Goal: Task Accomplishment & Management: Complete application form

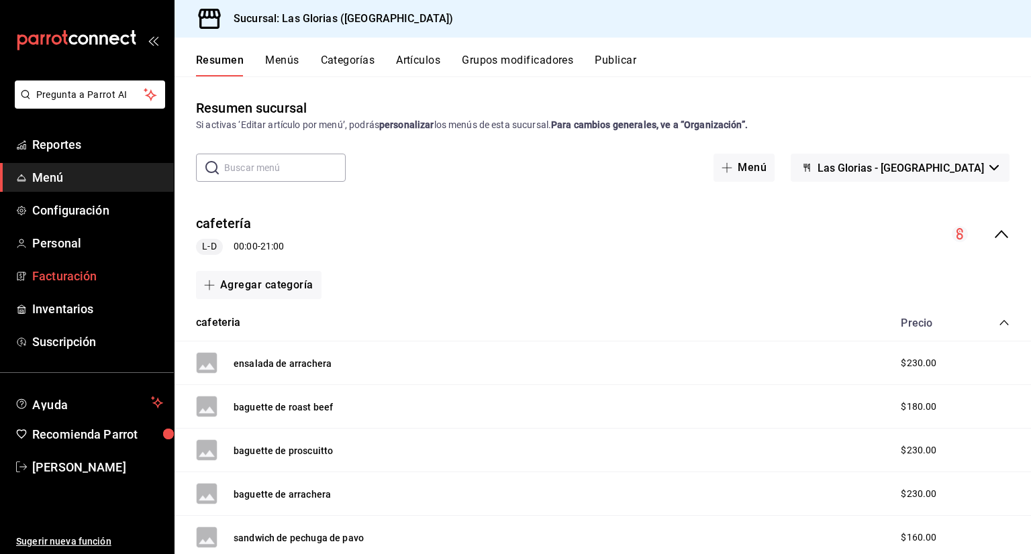
click at [70, 277] on span "Facturación" at bounding box center [97, 276] width 131 height 18
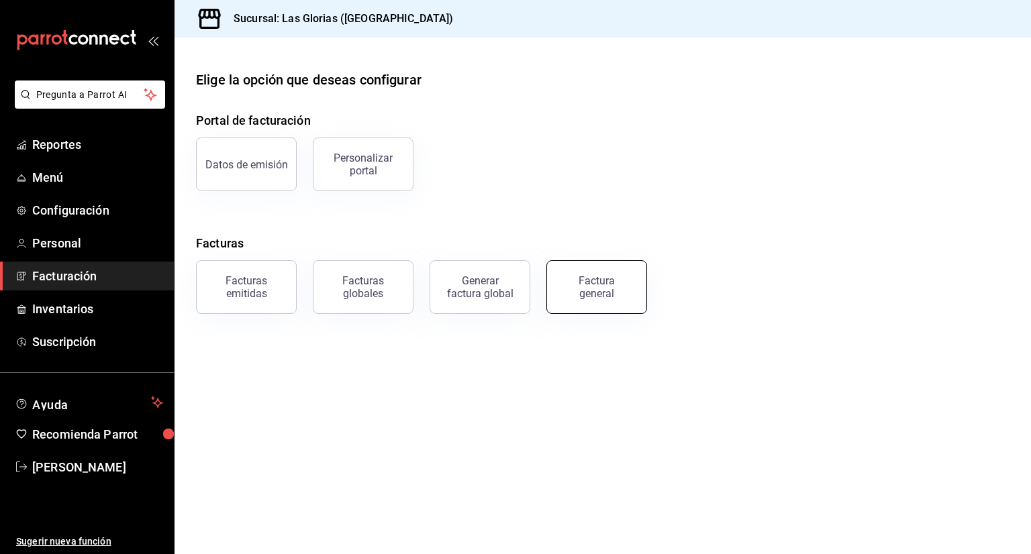
click at [622, 292] on div "Factura general" at bounding box center [596, 287] width 67 height 26
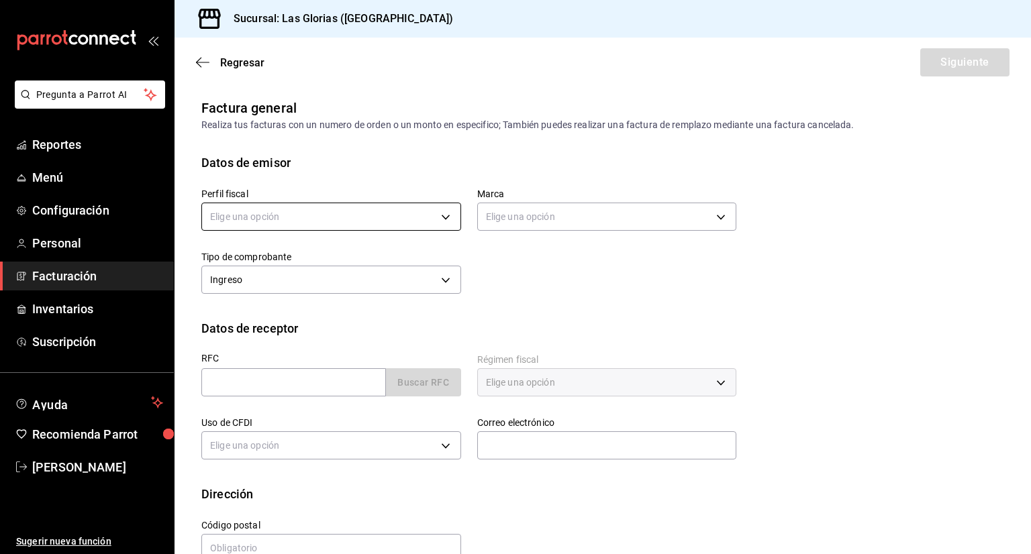
click at [386, 215] on body "Pregunta a Parrot AI Reportes Menú Configuración Personal Facturación Inventari…" at bounding box center [515, 277] width 1031 height 554
click at [367, 277] on li "SERVICIOS GASTRONOMICOS Y ALIMENTICIOS LAS GLORIAS" at bounding box center [340, 284] width 277 height 25
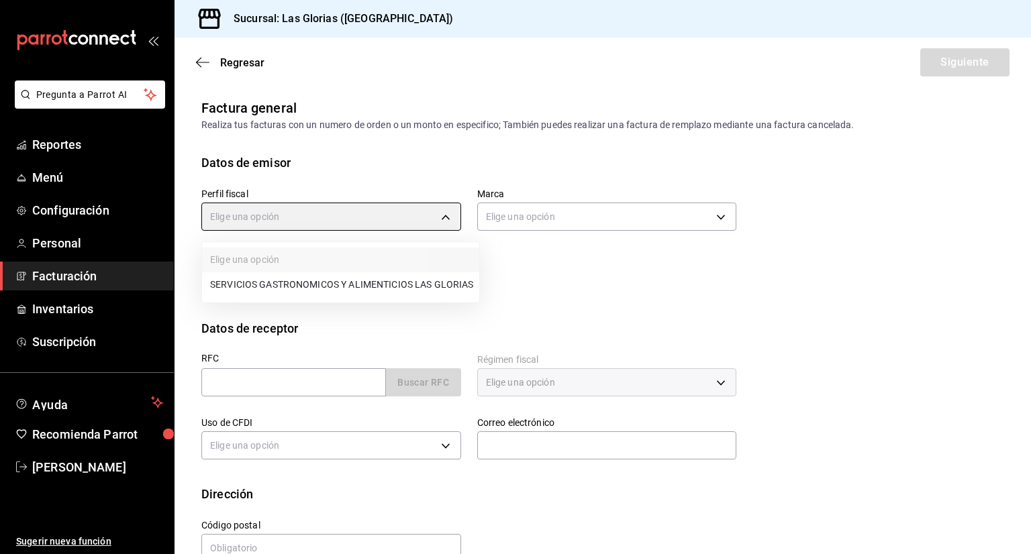
type input "92b6a3ce-c140-400f-a825-a03a6f7c6343"
type input "6d37043d-d114-4a55-ae9f-8361e74d507b"
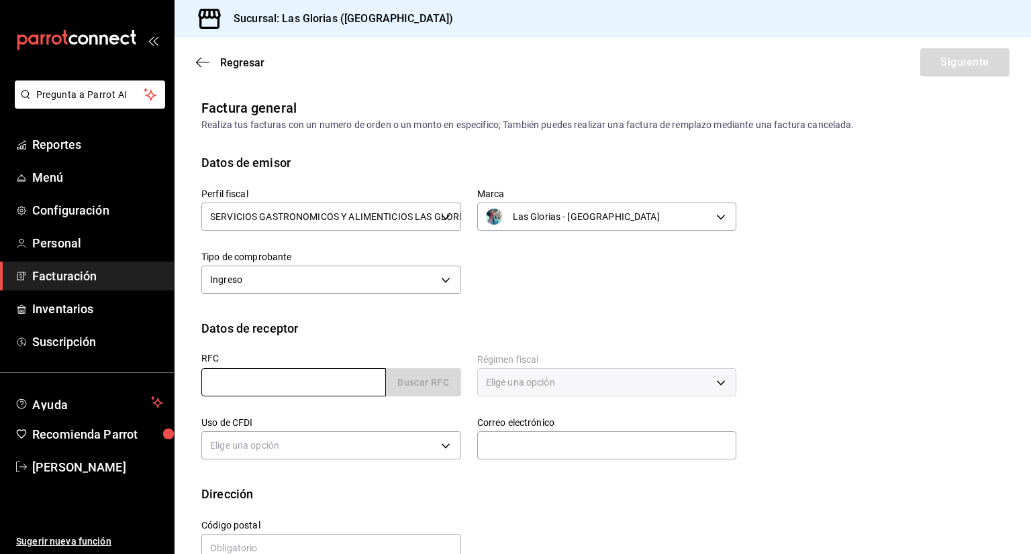
click at [311, 378] on input "text" at bounding box center [293, 382] width 185 height 28
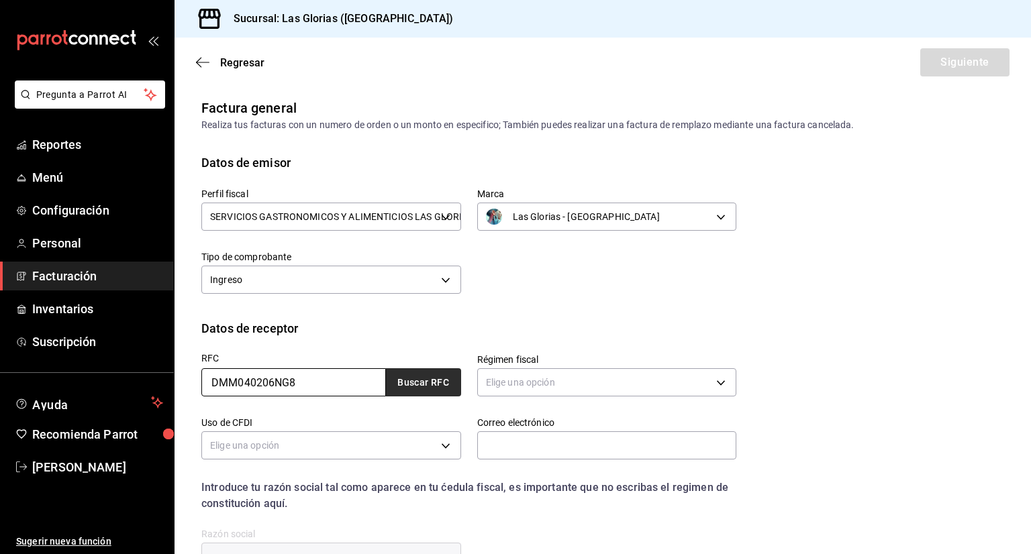
type input "DMM040206NG8"
click at [415, 385] on button "Buscar RFC" at bounding box center [423, 382] width 75 height 28
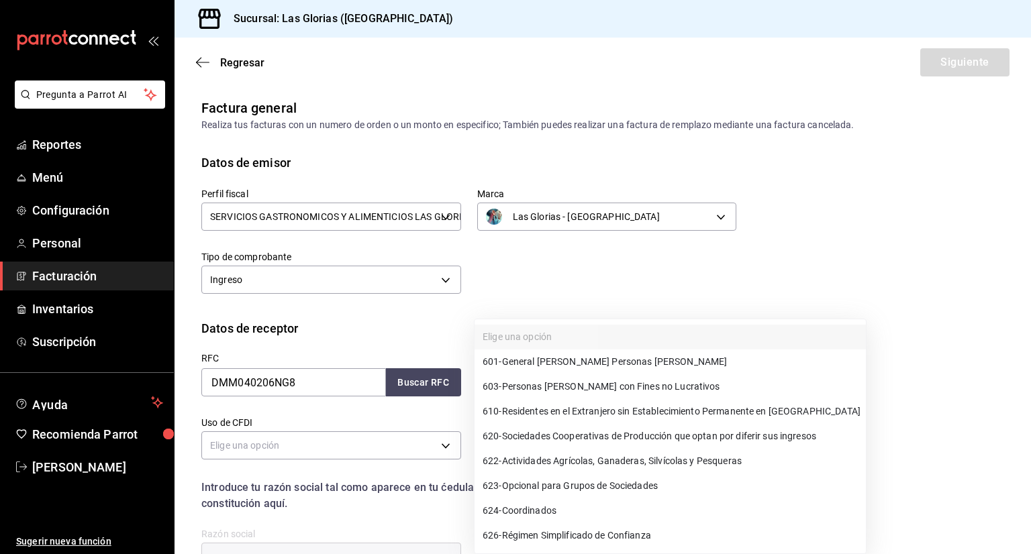
click at [540, 385] on body "Pregunta a Parrot AI Reportes Menú Configuración Personal Facturación Inventari…" at bounding box center [515, 277] width 1031 height 554
click at [615, 362] on span "601 - General [PERSON_NAME] Personas [PERSON_NAME]" at bounding box center [605, 362] width 244 height 14
type input "601"
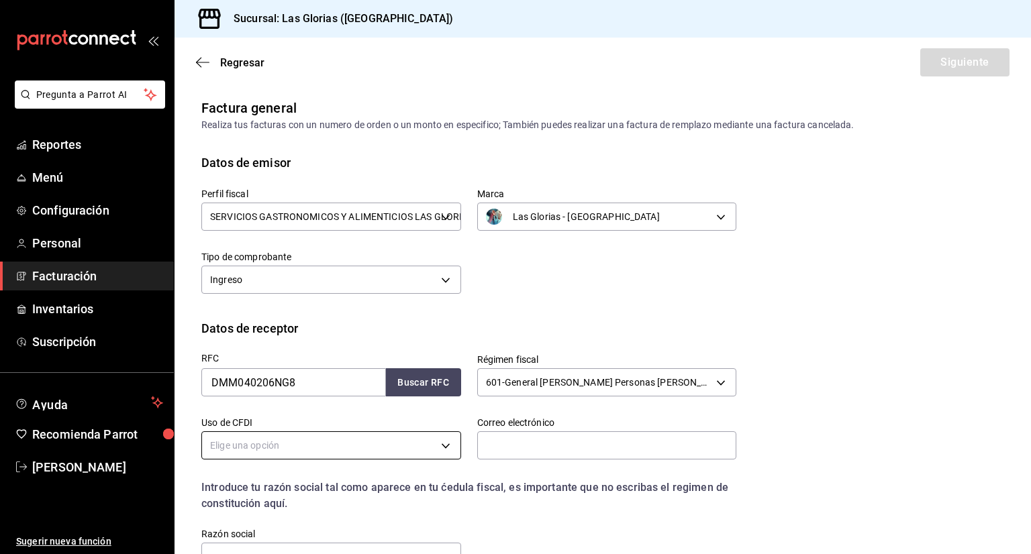
click at [394, 452] on body "Pregunta a Parrot AI Reportes Menú Configuración Personal Facturación Inventari…" at bounding box center [515, 277] width 1031 height 554
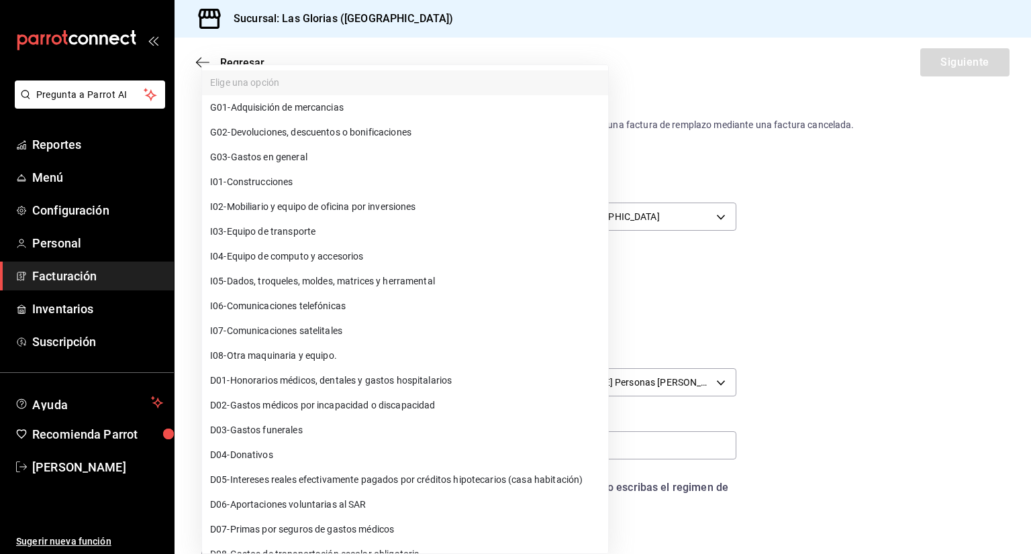
click at [307, 156] on span "G03 - Gastos en general" at bounding box center [258, 157] width 97 height 14
type input "G03"
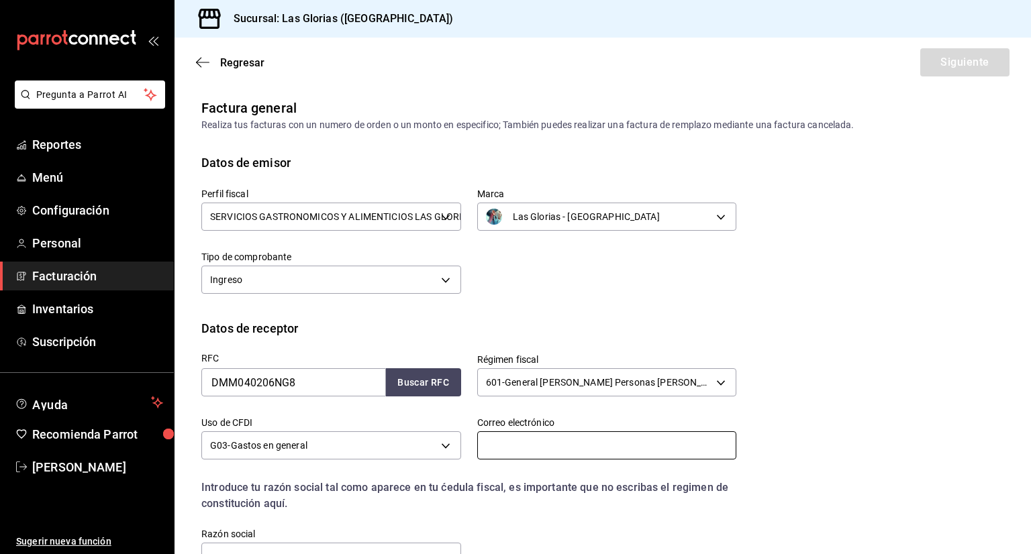
click at [577, 452] on input "text" at bounding box center [607, 446] width 260 height 28
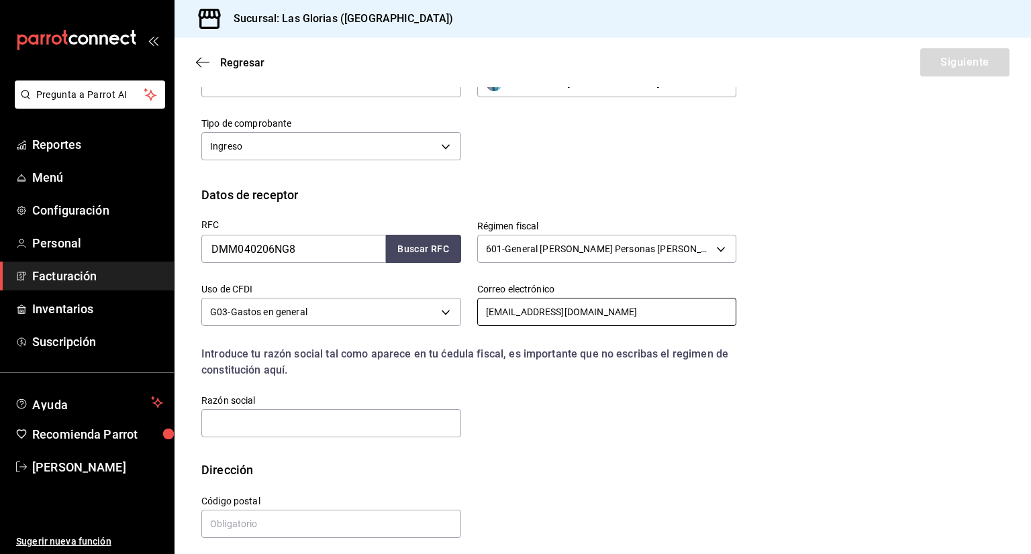
scroll to position [141, 0]
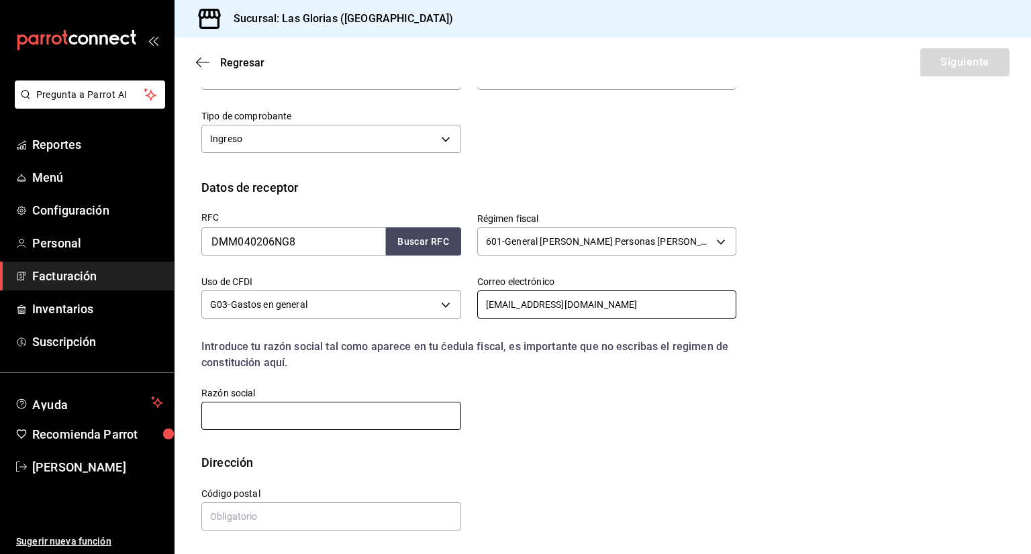
type input "[EMAIL_ADDRESS][DOMAIN_NAME]"
click at [368, 411] on input "text" at bounding box center [331, 416] width 260 height 28
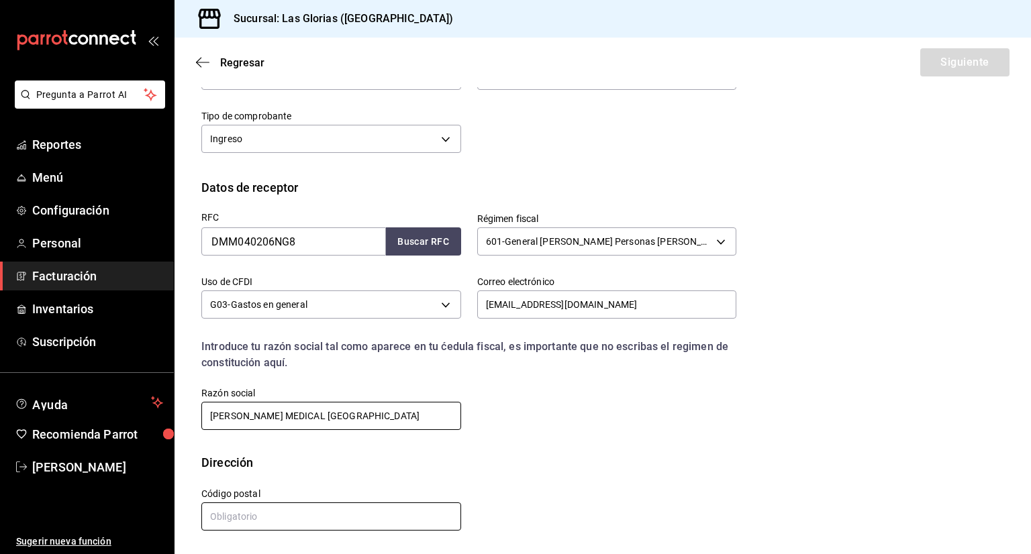
type input "[PERSON_NAME] MEDICAL [GEOGRAPHIC_DATA]"
click at [313, 523] on input "text" at bounding box center [331, 517] width 260 height 28
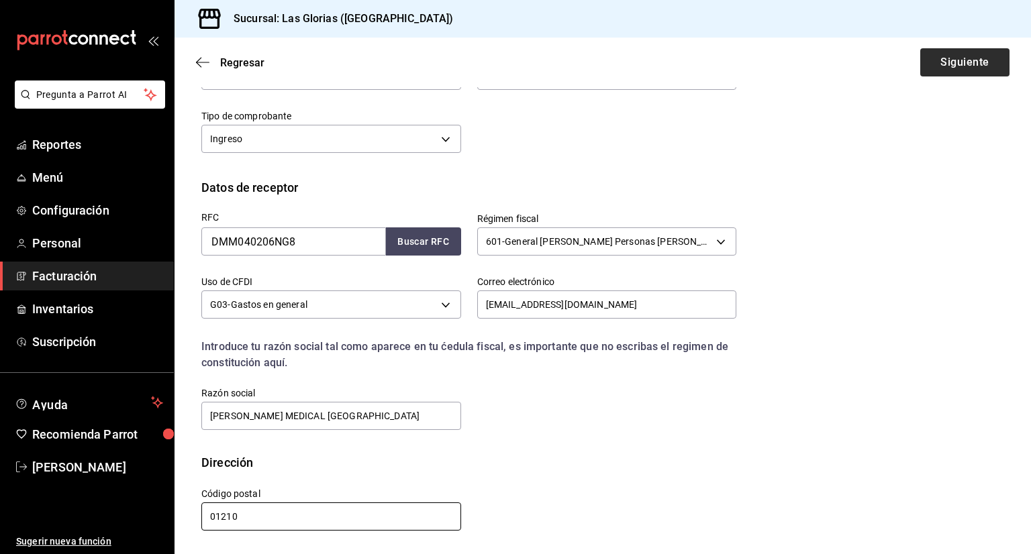
type input "01210"
click at [962, 74] on button "Siguiente" at bounding box center [964, 62] width 89 height 28
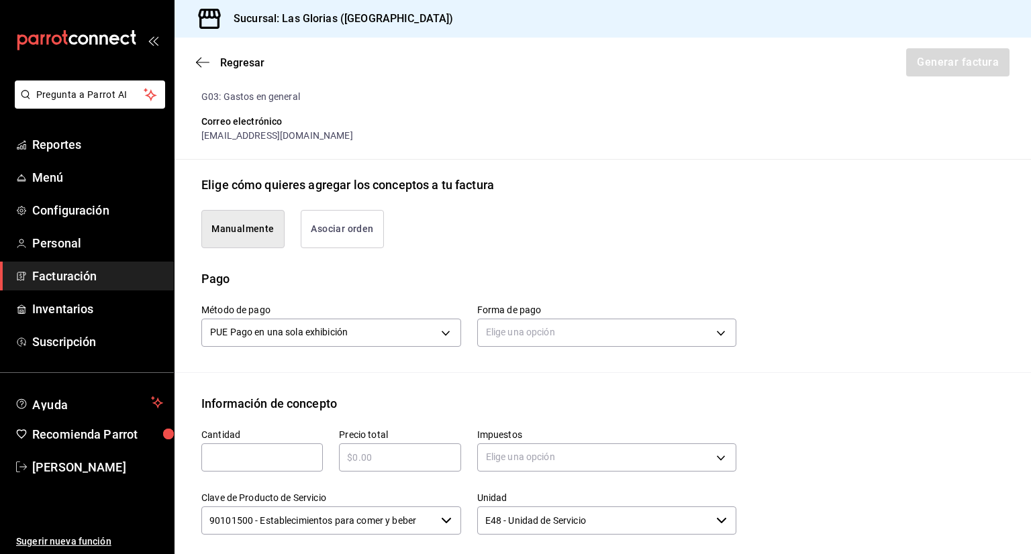
scroll to position [294, 0]
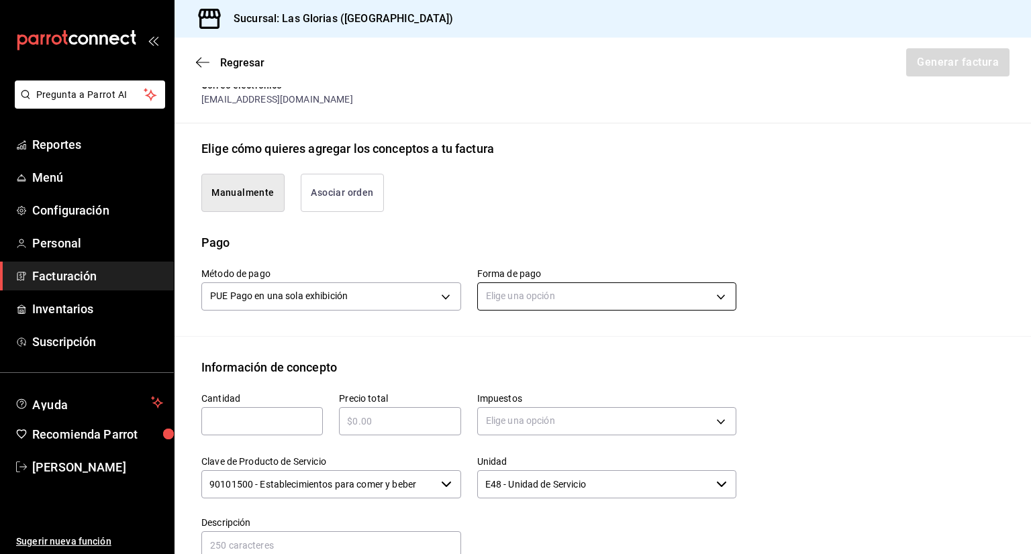
click at [621, 277] on body "Pregunta a Parrot AI Reportes Menú Configuración Personal Facturación Inventari…" at bounding box center [515, 277] width 1031 height 554
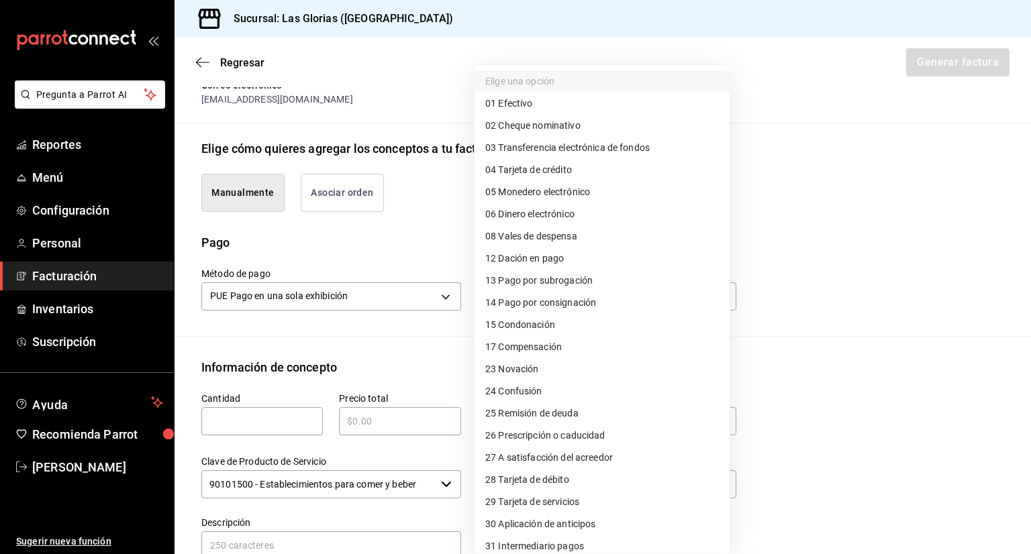
click at [577, 170] on li "04 Tarjeta de crédito" at bounding box center [601, 170] width 255 height 22
type input "04"
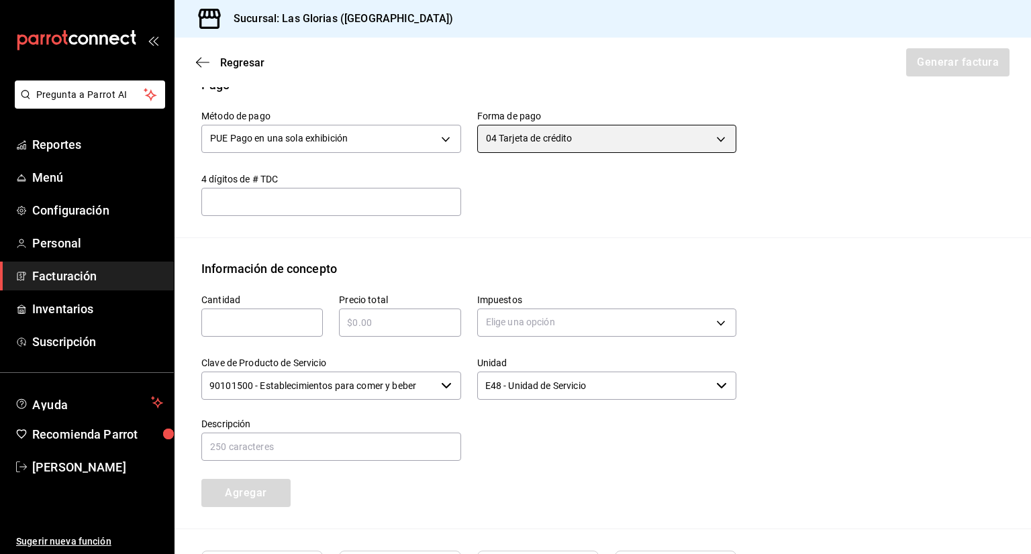
scroll to position [456, 0]
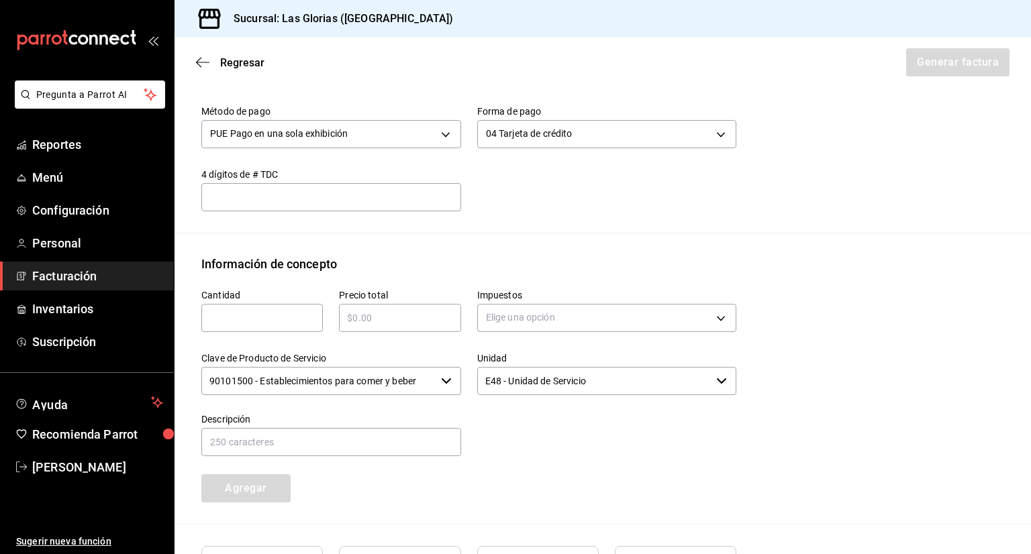
click at [295, 310] on input "text" at bounding box center [261, 318] width 121 height 16
type input "365"
click at [378, 310] on input "text" at bounding box center [399, 318] width 121 height 16
type input "$365"
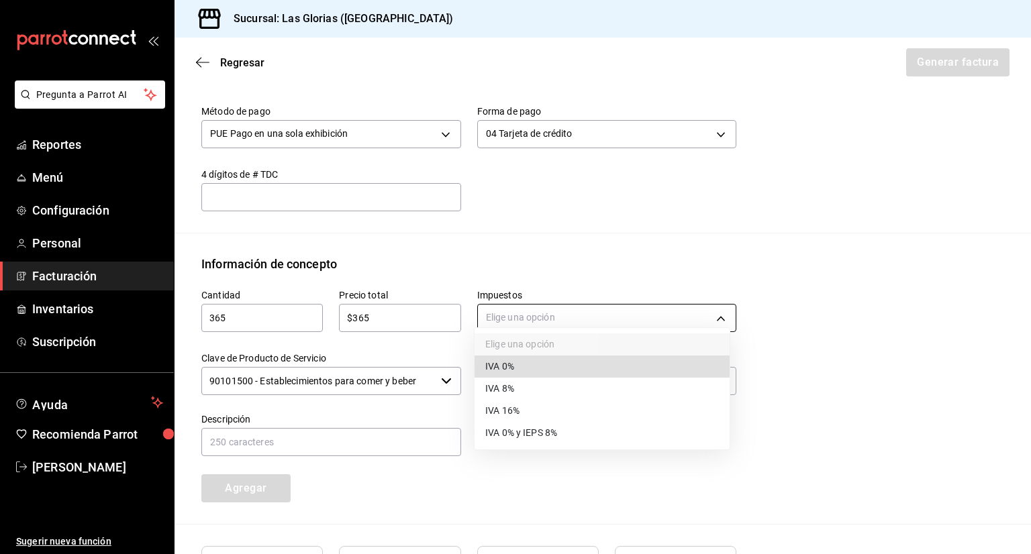
click at [491, 311] on body "Pregunta a Parrot AI Reportes Menú Configuración Personal Facturación Inventari…" at bounding box center [515, 277] width 1031 height 554
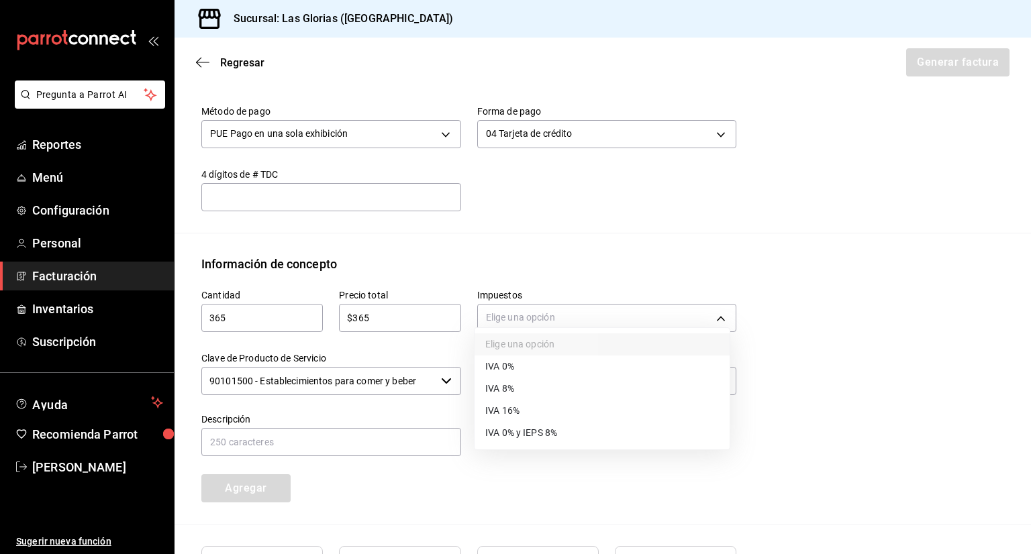
click at [492, 387] on span "IVA 8%" at bounding box center [499, 389] width 29 height 14
type input "IVA_8"
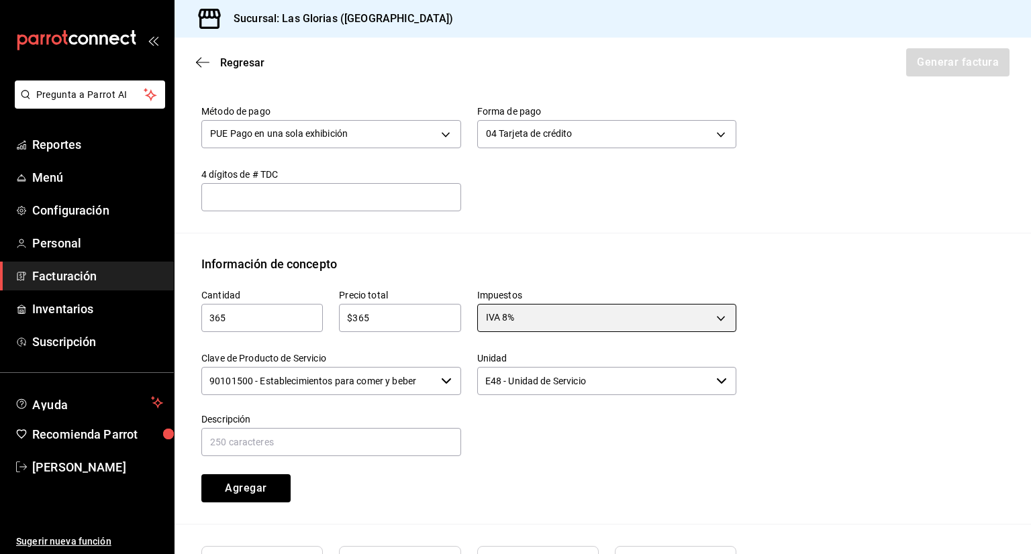
scroll to position [569, 0]
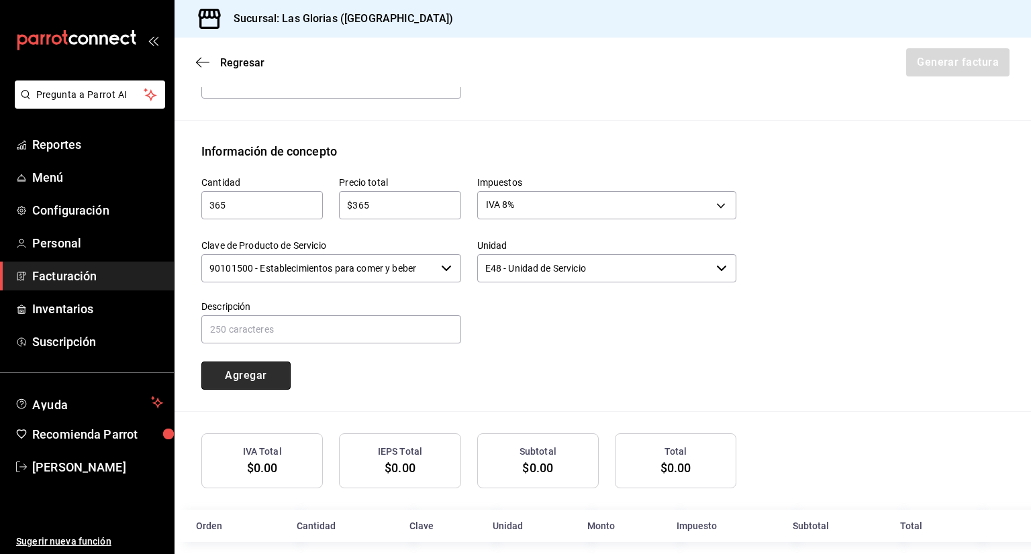
click at [271, 362] on button "Agregar" at bounding box center [245, 376] width 89 height 28
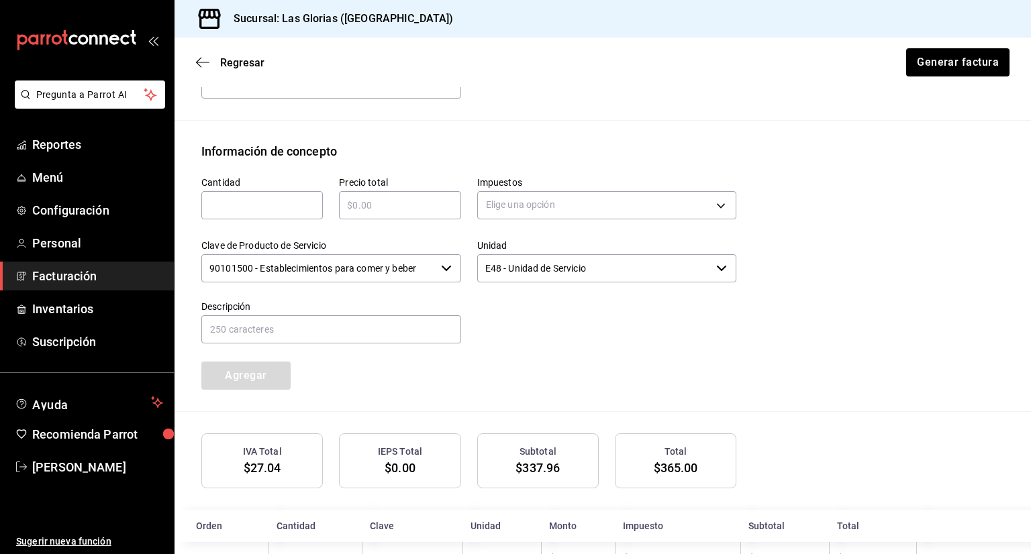
scroll to position [602, 0]
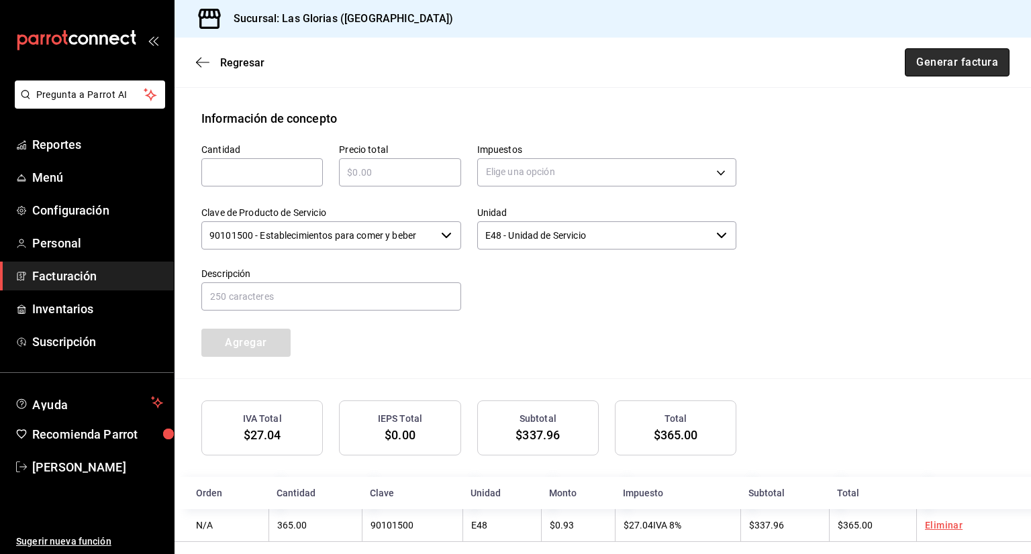
click at [936, 60] on button "Generar factura" at bounding box center [957, 62] width 105 height 28
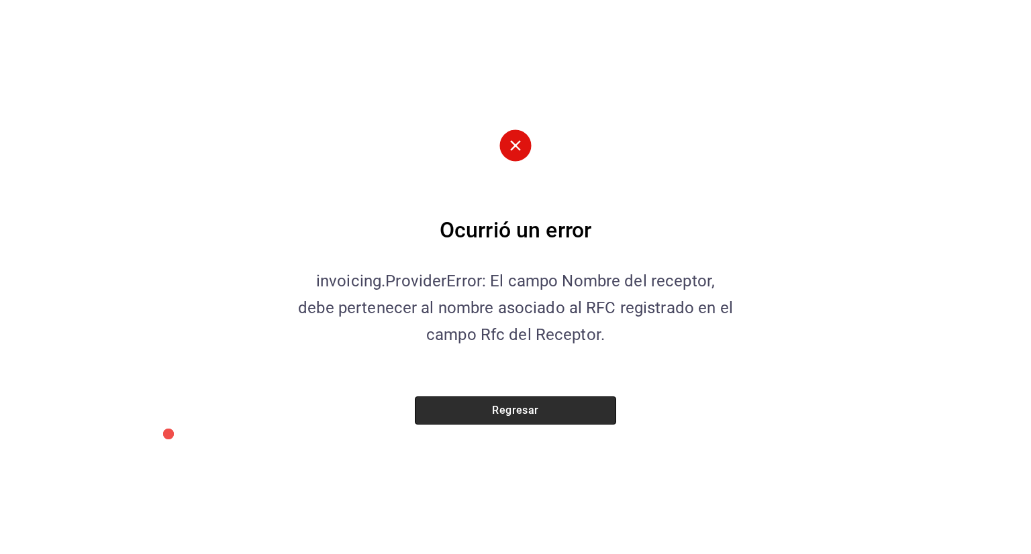
click at [546, 413] on button "Regresar" at bounding box center [515, 411] width 201 height 28
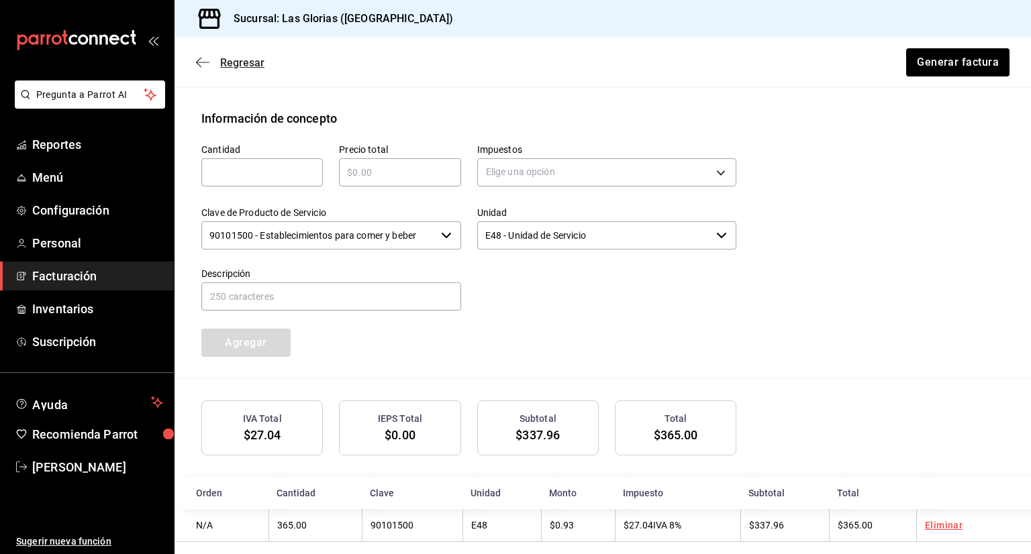
click at [217, 62] on span "Regresar" at bounding box center [230, 62] width 68 height 13
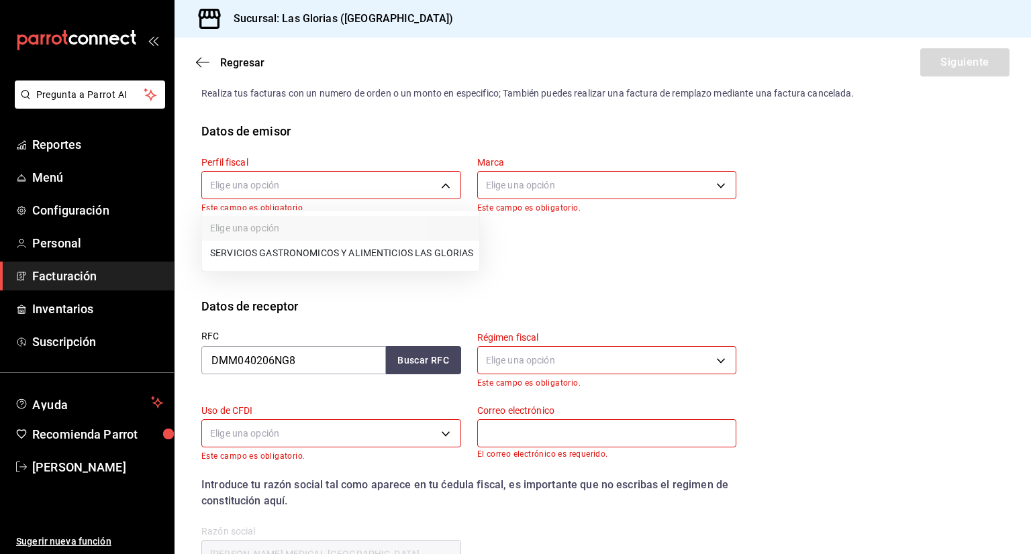
click at [340, 189] on body "Pregunta a Parrot AI Reportes Menú Configuración Personal Facturación Inventari…" at bounding box center [515, 277] width 1031 height 554
click at [330, 266] on ul "Elige una opción SERVICIOS GASTRONOMICOS Y ALIMENTICIOS LAS GLORIAS" at bounding box center [340, 241] width 277 height 60
click at [330, 256] on li "SERVICIOS GASTRONOMICOS Y ALIMENTICIOS LAS GLORIAS" at bounding box center [340, 253] width 277 height 25
type input "92b6a3ce-c140-400f-a825-a03a6f7c6343"
type input "6d37043d-d114-4a55-ae9f-8361e74d507b"
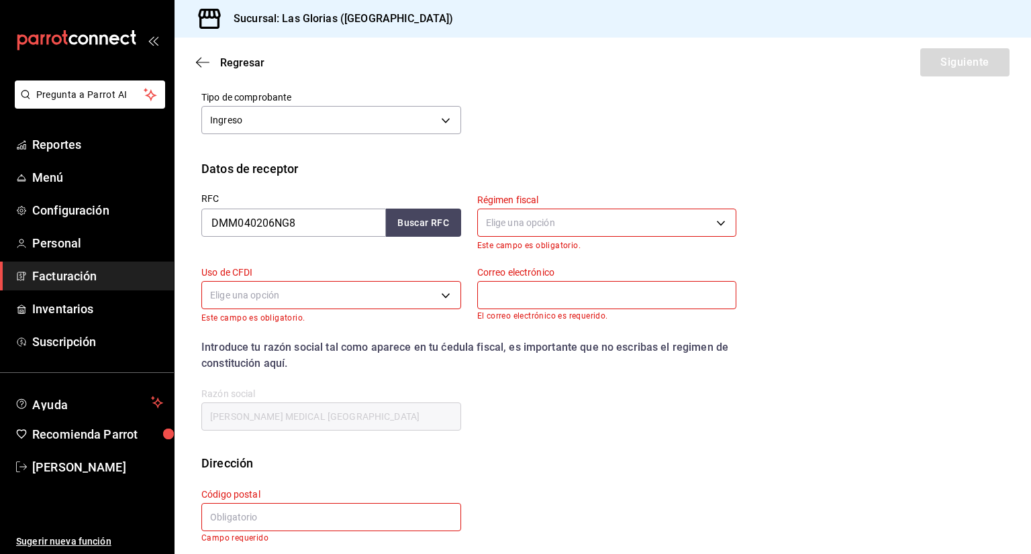
scroll to position [160, 0]
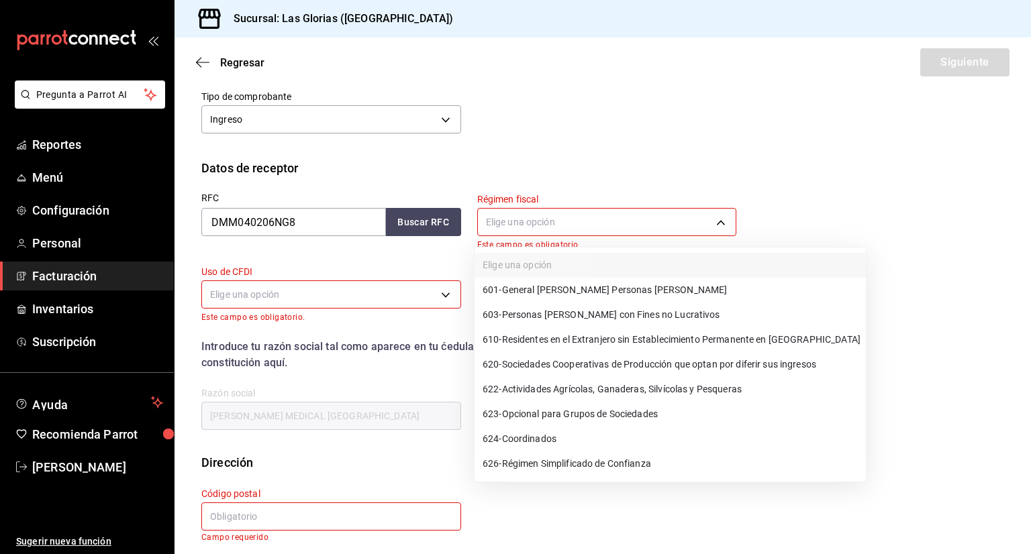
click at [554, 221] on body "Pregunta a Parrot AI Reportes Menú Configuración Personal Facturación Inventari…" at bounding box center [515, 277] width 1031 height 554
click at [574, 295] on span "601 - General [PERSON_NAME] Personas [PERSON_NAME]" at bounding box center [605, 290] width 244 height 14
type input "601"
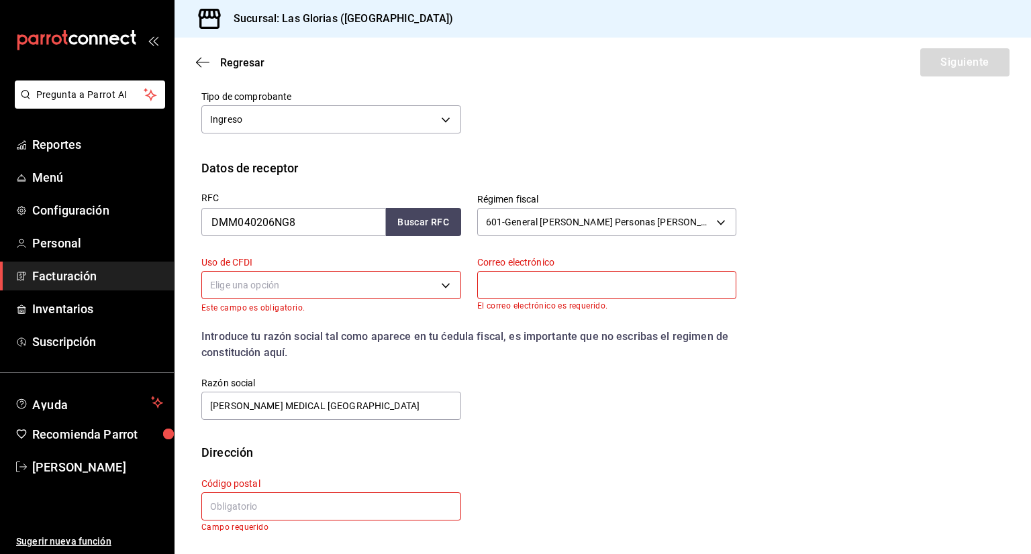
click at [574, 295] on input "text" at bounding box center [607, 285] width 260 height 28
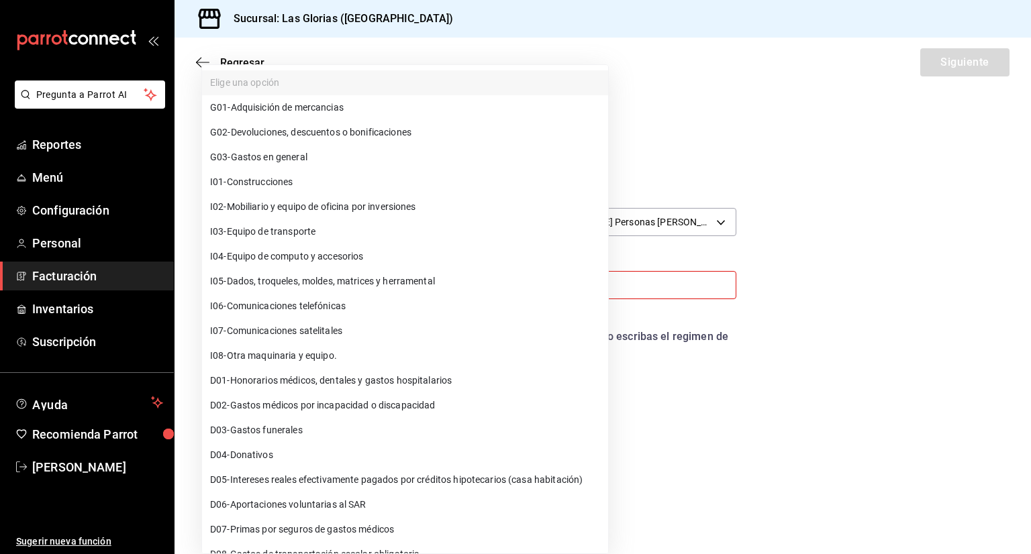
click at [368, 289] on body "Pregunta a Parrot AI Reportes Menú Configuración Personal Facturación Inventari…" at bounding box center [515, 277] width 1031 height 554
click at [323, 166] on li "G03 - Gastos en general" at bounding box center [405, 157] width 406 height 25
type input "G03"
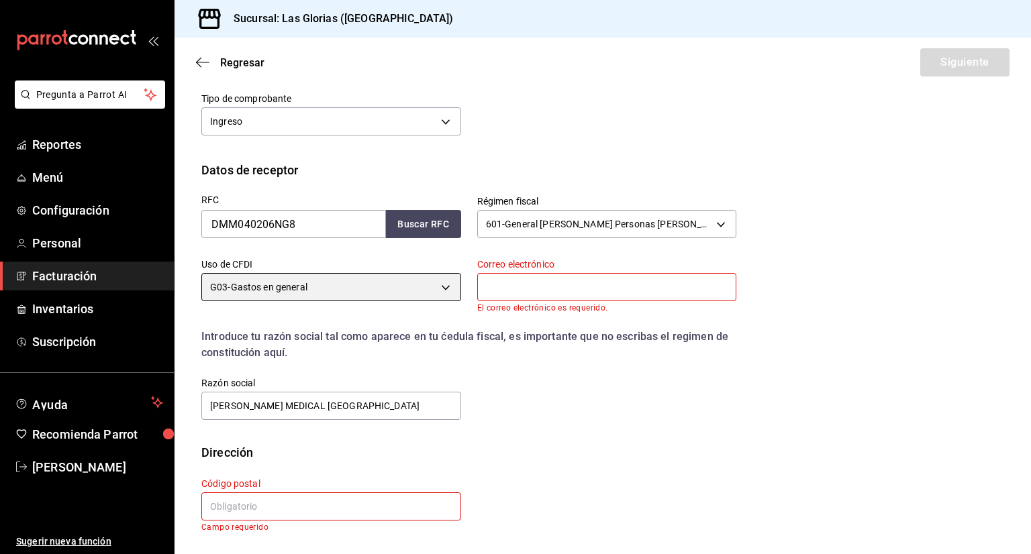
scroll to position [158, 0]
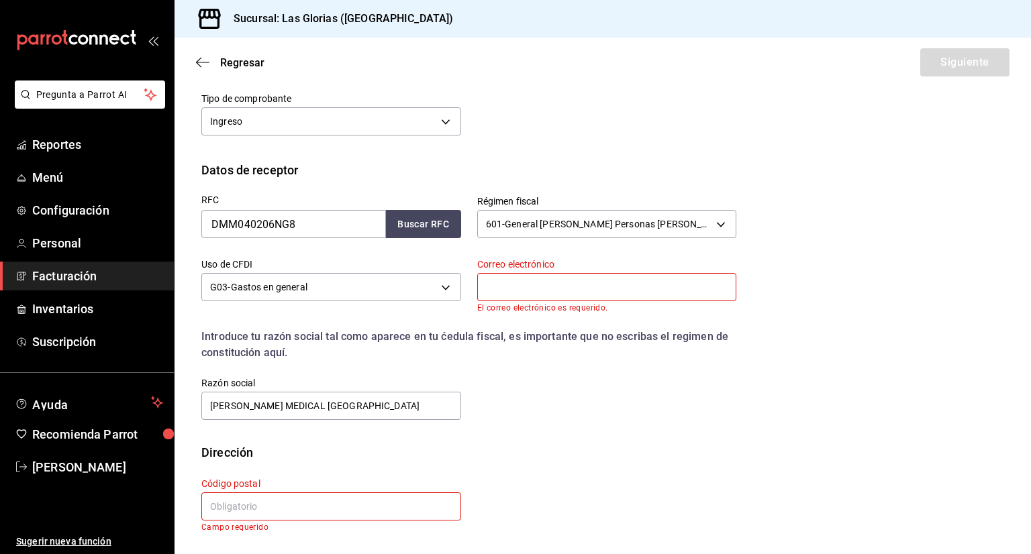
click at [601, 282] on input "text" at bounding box center [607, 287] width 260 height 28
type input "[EMAIL_ADDRESS][DOMAIN_NAME]"
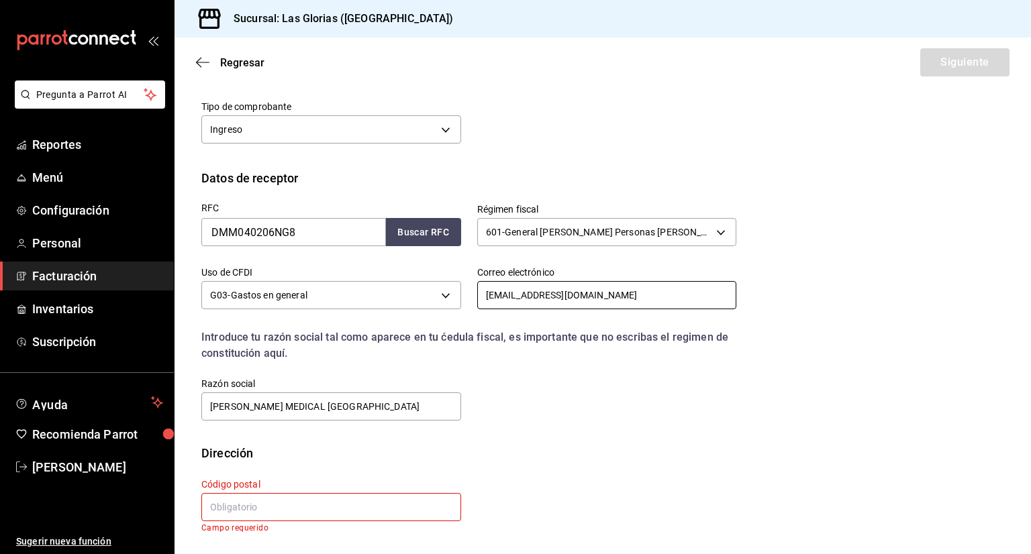
scroll to position [150, 0]
click at [358, 510] on input "text" at bounding box center [331, 507] width 260 height 28
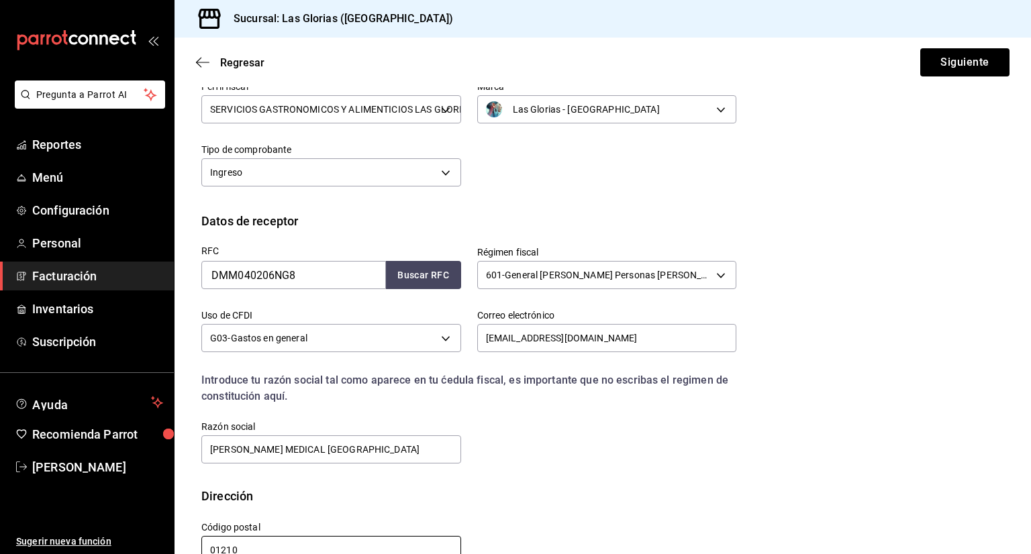
scroll to position [141, 0]
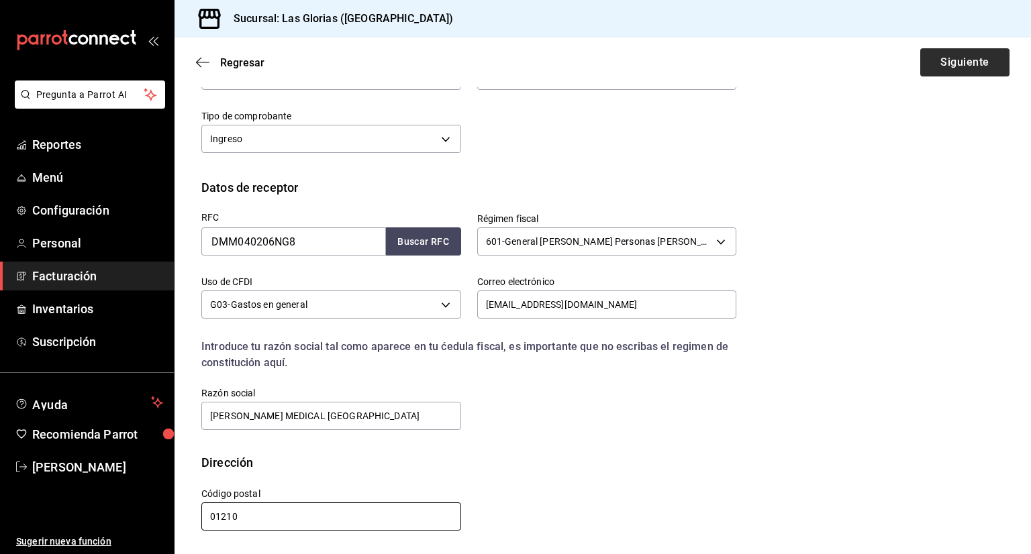
type input "01210"
click at [956, 66] on button "Siguiente" at bounding box center [964, 62] width 89 height 28
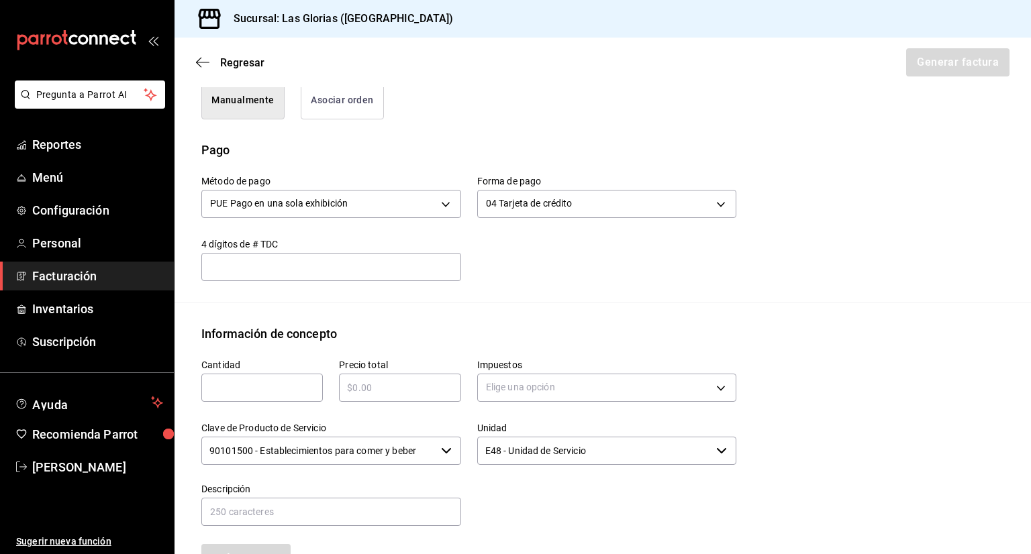
scroll to position [372, 0]
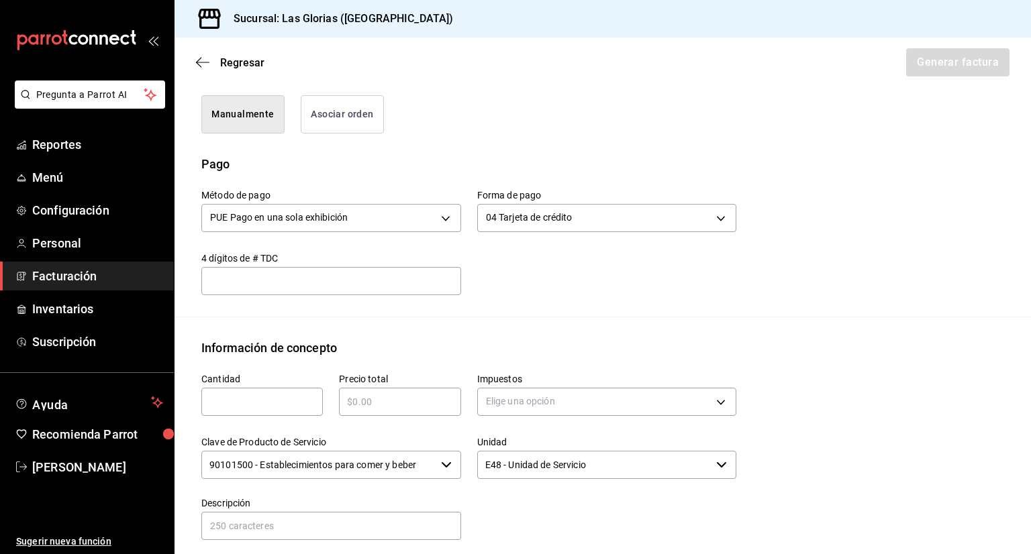
click at [419, 273] on input "text" at bounding box center [331, 281] width 260 height 16
type input "2831"
click at [260, 394] on input "text" at bounding box center [261, 402] width 121 height 16
type input "365"
click at [405, 395] on input "text" at bounding box center [399, 402] width 121 height 16
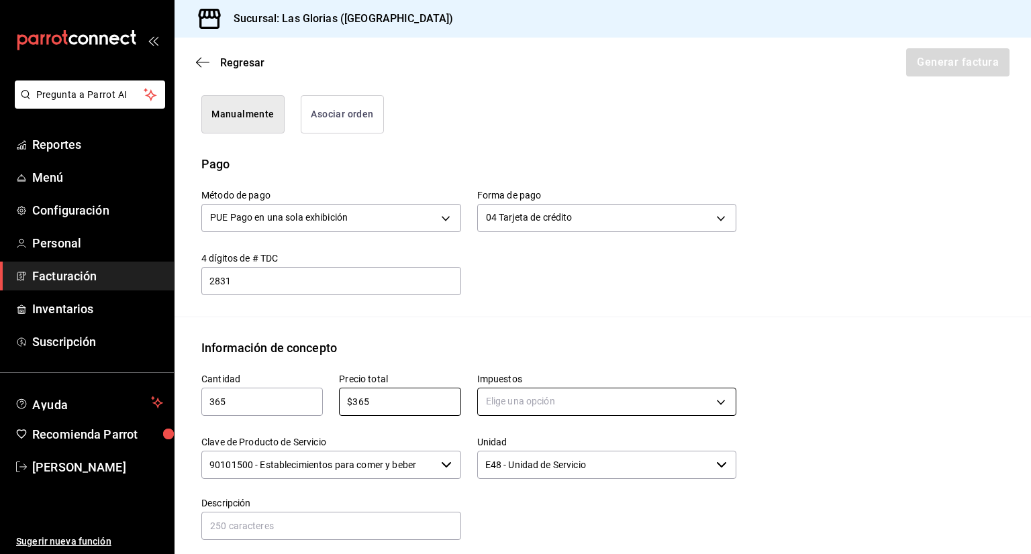
type input "$365"
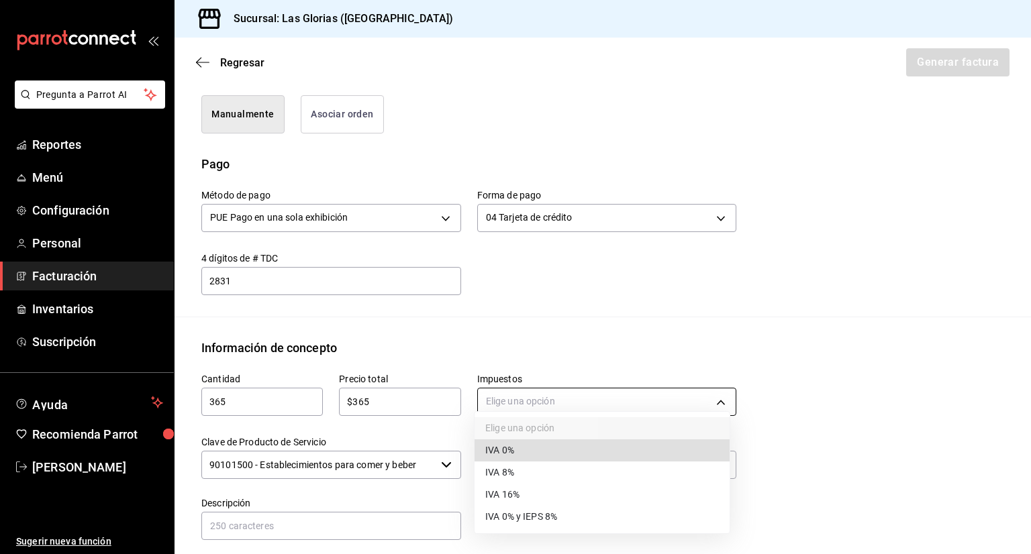
click at [530, 385] on body "Pregunta a Parrot AI Reportes Menú Configuración Personal Facturación Inventari…" at bounding box center [515, 277] width 1031 height 554
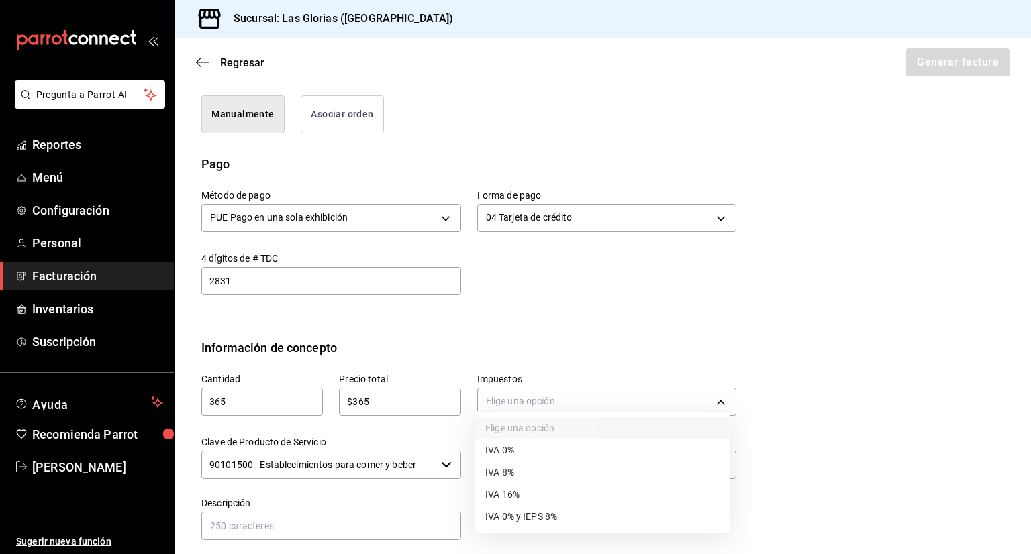
click at [488, 474] on span "IVA 8%" at bounding box center [499, 473] width 29 height 14
type input "IVA_8"
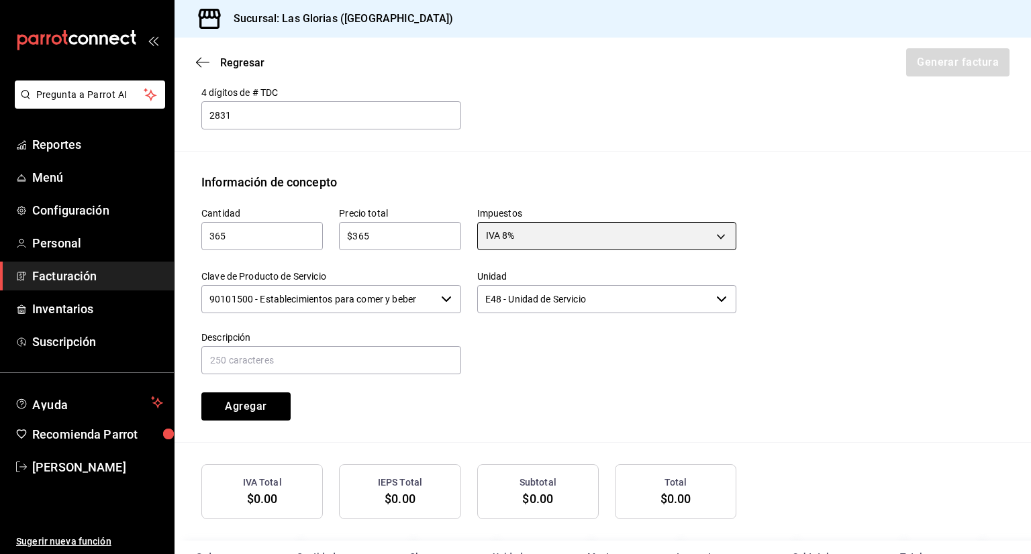
scroll to position [542, 0]
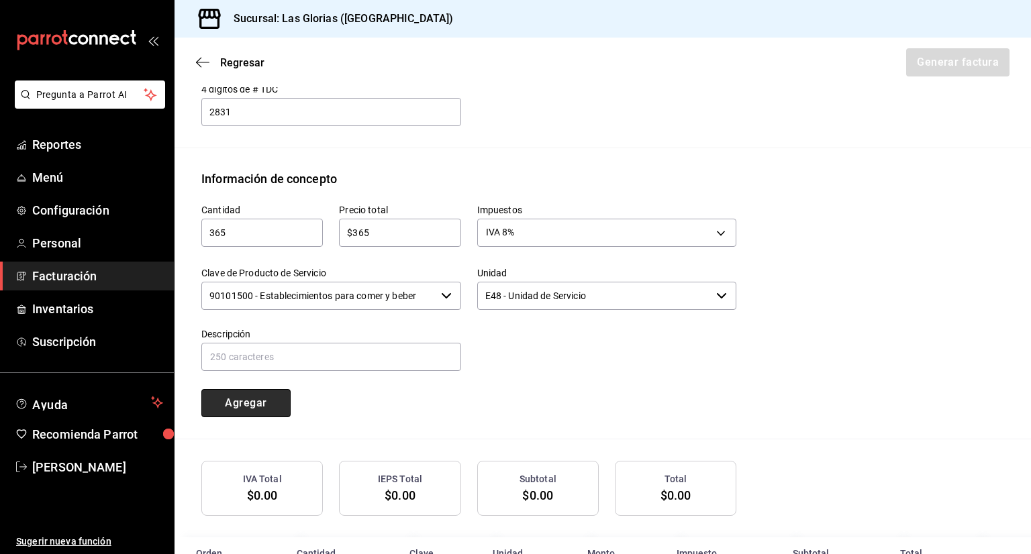
click at [230, 389] on button "Agregar" at bounding box center [245, 403] width 89 height 28
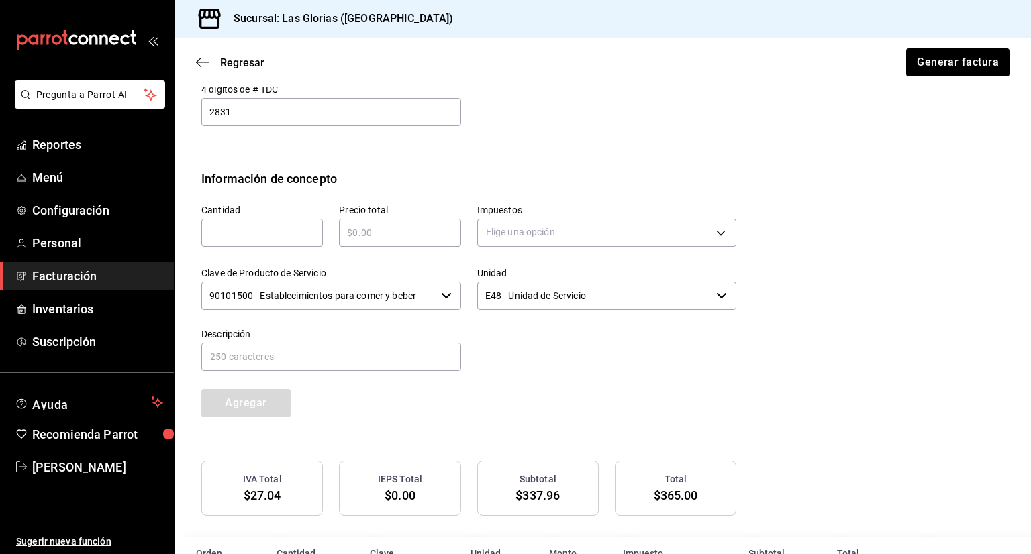
scroll to position [602, 0]
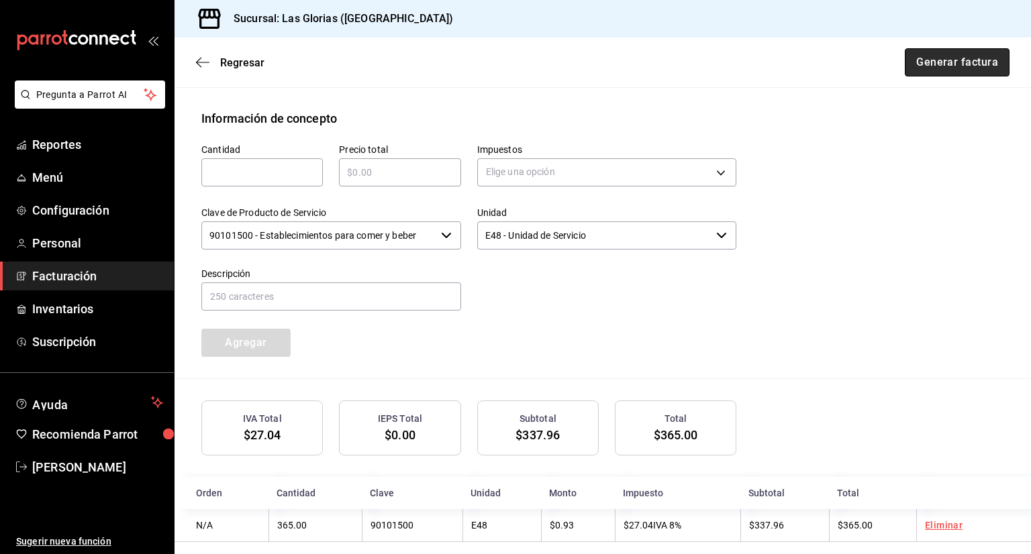
click at [953, 70] on button "Generar factura" at bounding box center [957, 62] width 105 height 28
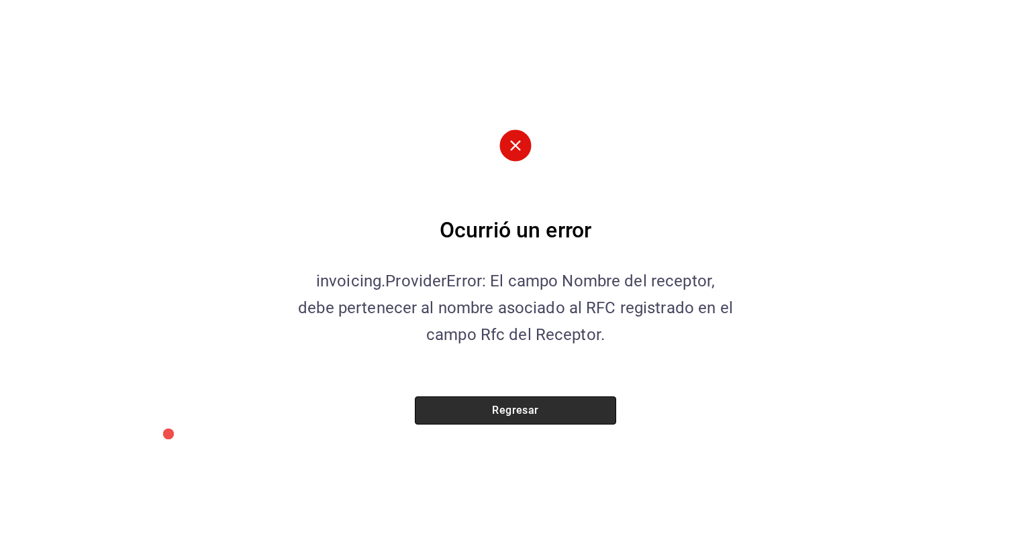
click at [536, 416] on button "Regresar" at bounding box center [515, 411] width 201 height 28
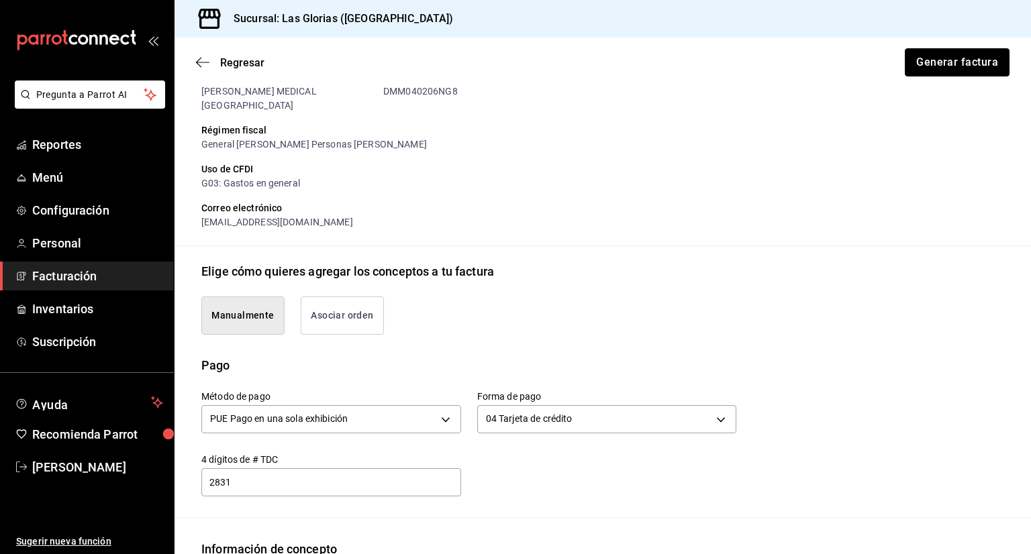
scroll to position [0, 0]
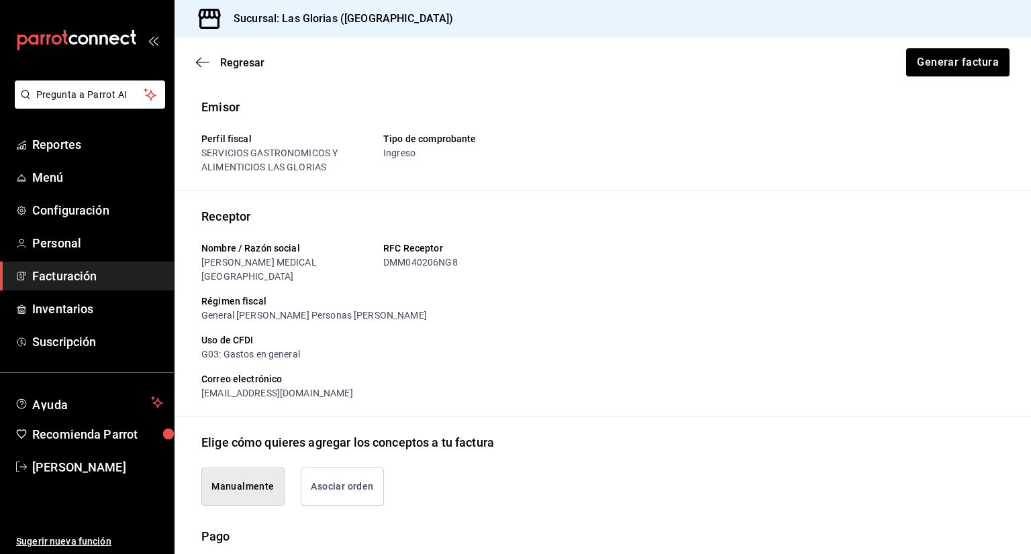
click at [229, 284] on div "Régimen fiscal General [PERSON_NAME] Personas [PERSON_NAME]" at bounding box center [464, 303] width 546 height 39
click at [237, 60] on span "Regresar" at bounding box center [242, 62] width 44 height 13
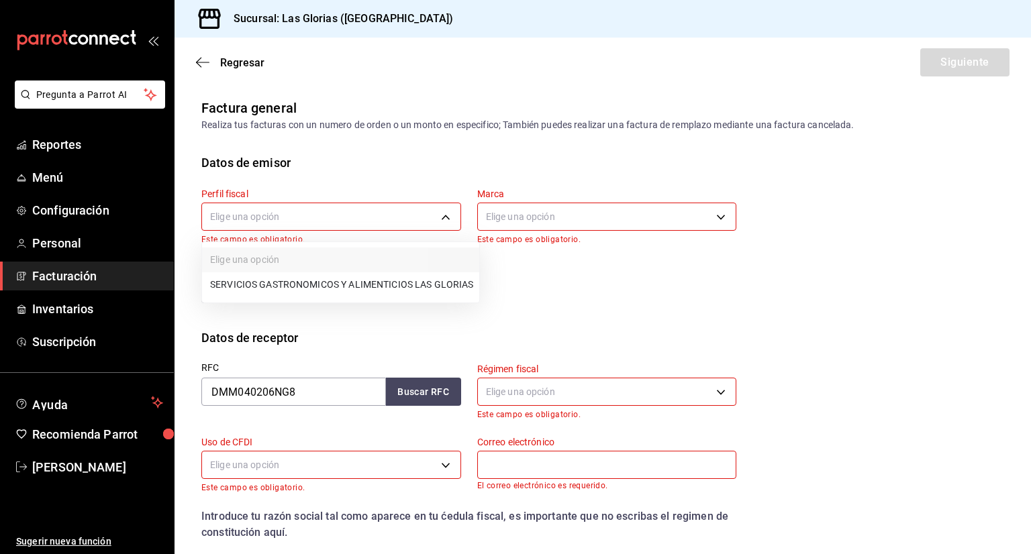
click at [310, 210] on body "Pregunta a Parrot AI Reportes Menú Configuración Personal Facturación Inventari…" at bounding box center [515, 277] width 1031 height 554
click at [319, 285] on li "SERVICIOS GASTRONOMICOS Y ALIMENTICIOS LAS GLORIAS" at bounding box center [340, 284] width 277 height 25
type input "92b6a3ce-c140-400f-a825-a03a6f7c6343"
type input "6d37043d-d114-4a55-ae9f-8361e74d507b"
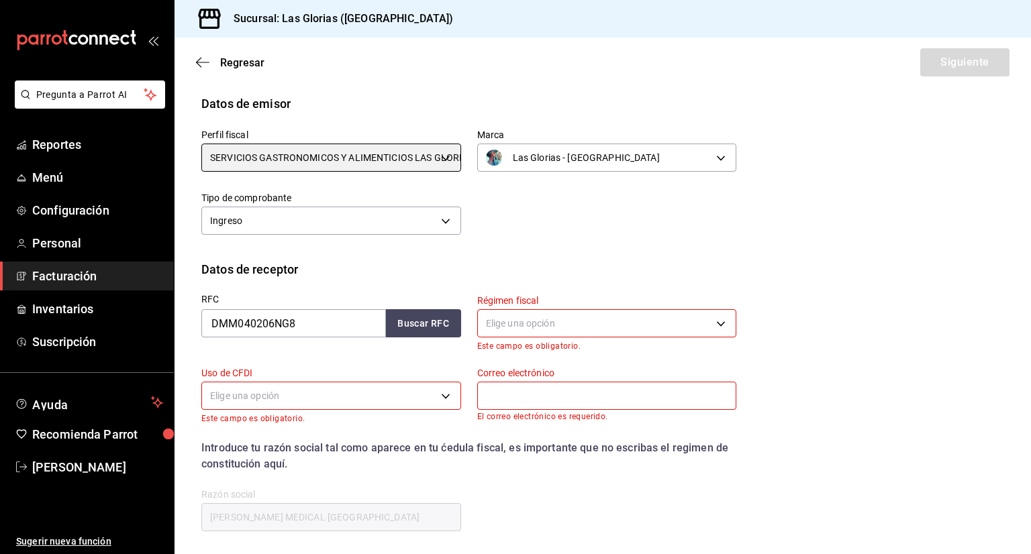
scroll to position [85, 0]
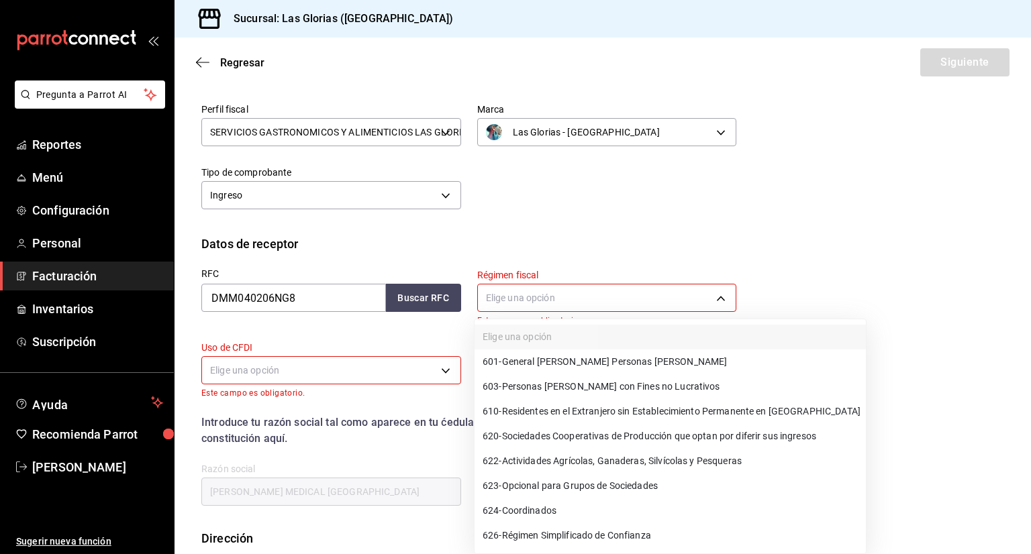
click at [581, 296] on body "Pregunta a Parrot AI Reportes Menú Configuración Personal Facturación Inventari…" at bounding box center [515, 277] width 1031 height 554
click at [628, 366] on span "601 - General [PERSON_NAME] Personas [PERSON_NAME]" at bounding box center [605, 362] width 244 height 14
type input "601"
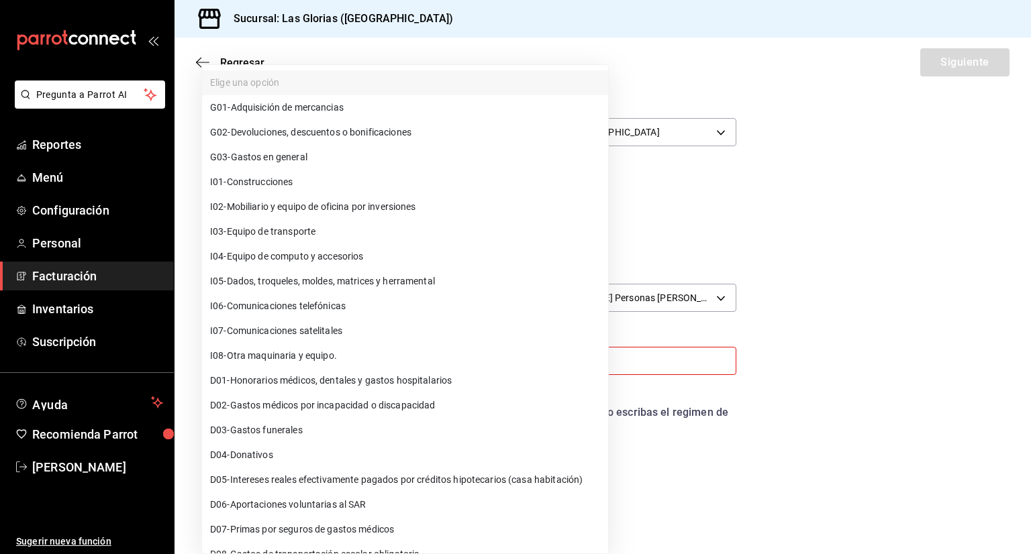
click at [398, 365] on body "Pregunta a Parrot AI Reportes Menú Configuración Personal Facturación Inventari…" at bounding box center [515, 277] width 1031 height 554
click at [334, 162] on li "G03 - Gastos en general" at bounding box center [405, 157] width 406 height 25
type input "G03"
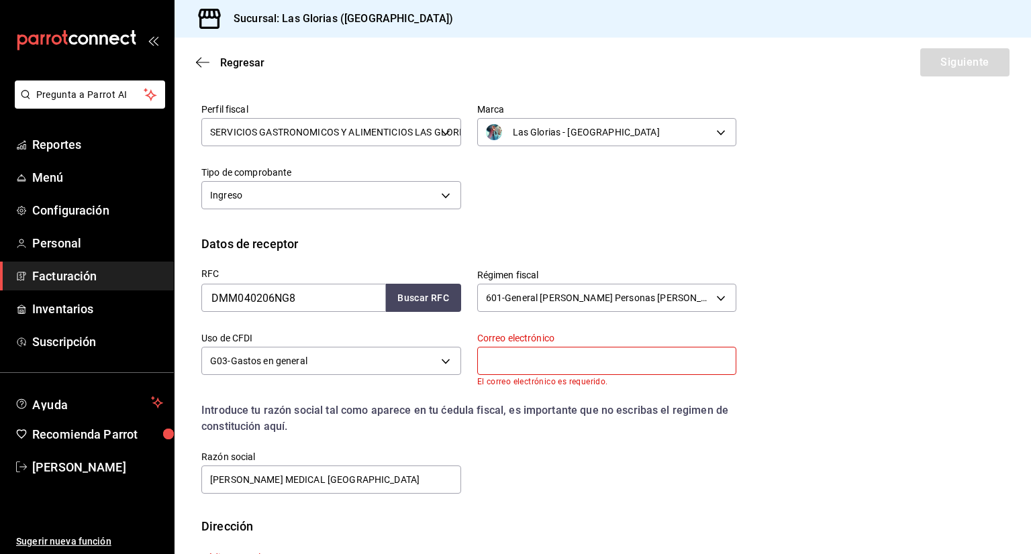
click at [515, 367] on input "text" at bounding box center [607, 361] width 260 height 28
type input "[EMAIL_ADDRESS][DOMAIN_NAME]"
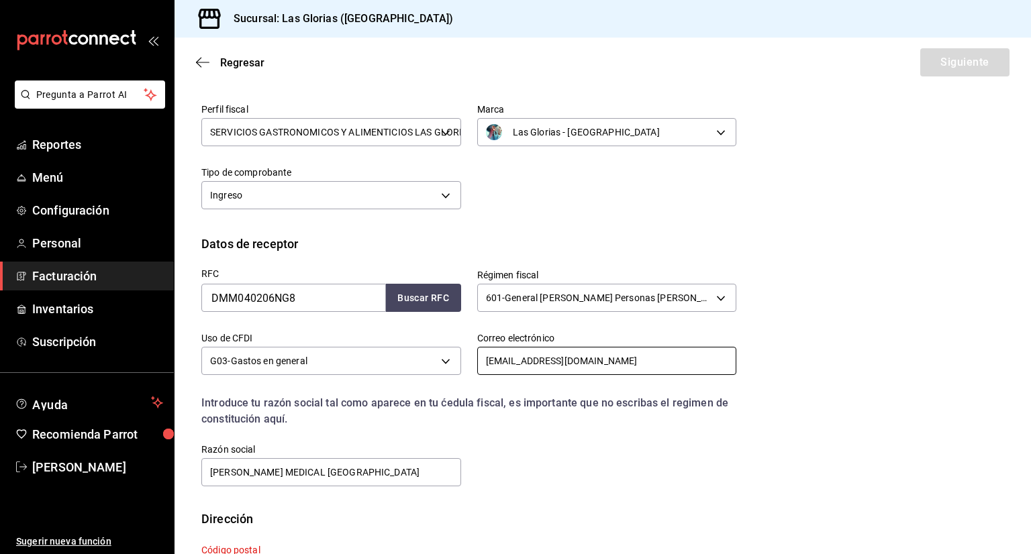
scroll to position [150, 0]
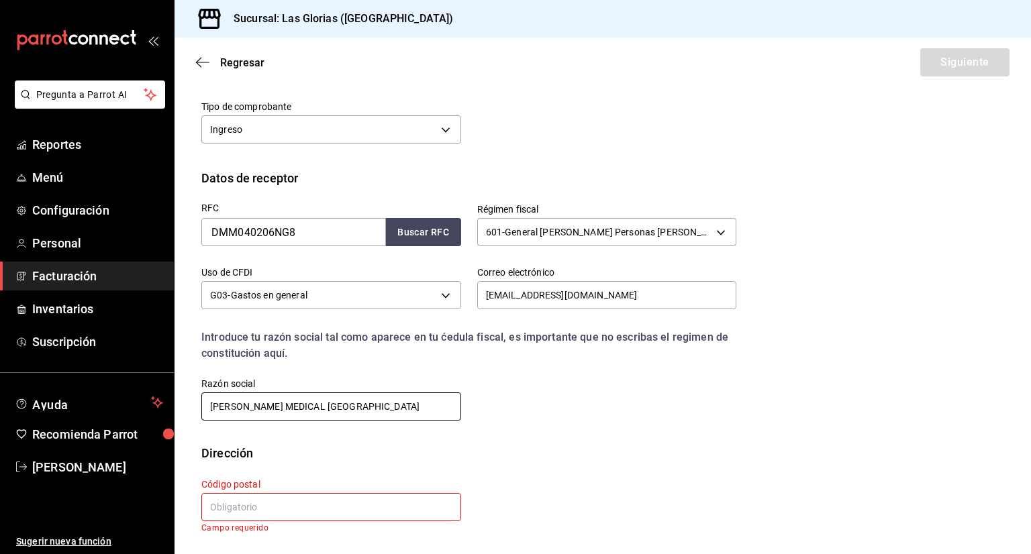
click at [223, 407] on input "[PERSON_NAME] MEDICAL [GEOGRAPHIC_DATA]" at bounding box center [331, 407] width 260 height 28
click at [230, 402] on input "DRÑGER MEDICAL [GEOGRAPHIC_DATA]" at bounding box center [331, 407] width 260 height 28
type input "[PERSON_NAME] MEDICAL [GEOGRAPHIC_DATA]"
click at [298, 503] on input "text" at bounding box center [331, 507] width 260 height 28
type input "01210"
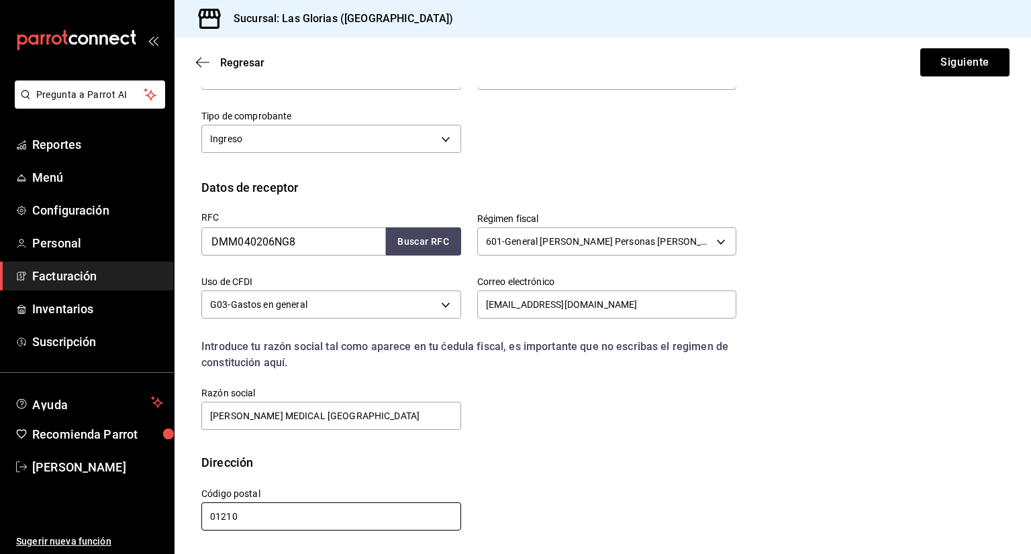
scroll to position [0, 0]
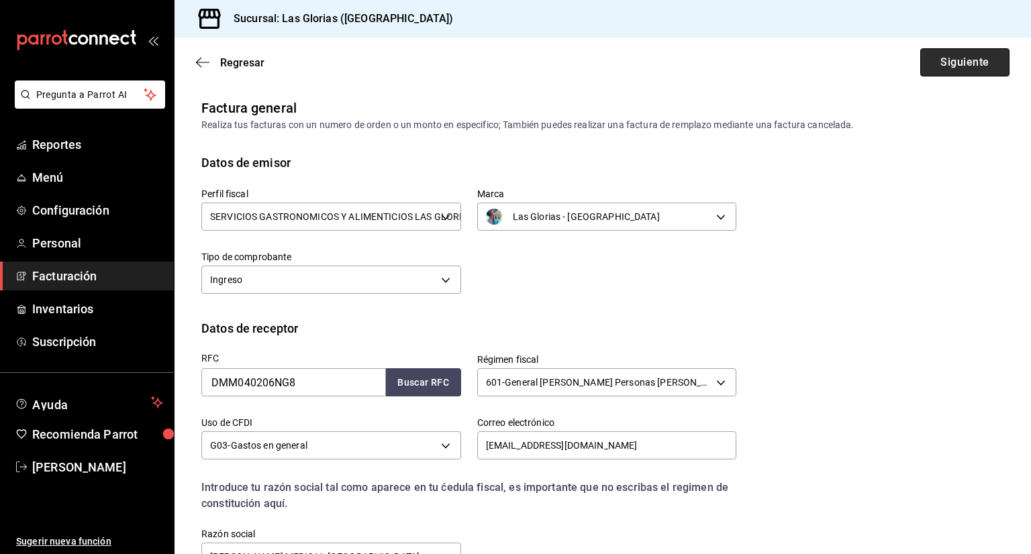
click at [961, 73] on button "Siguiente" at bounding box center [964, 62] width 89 height 28
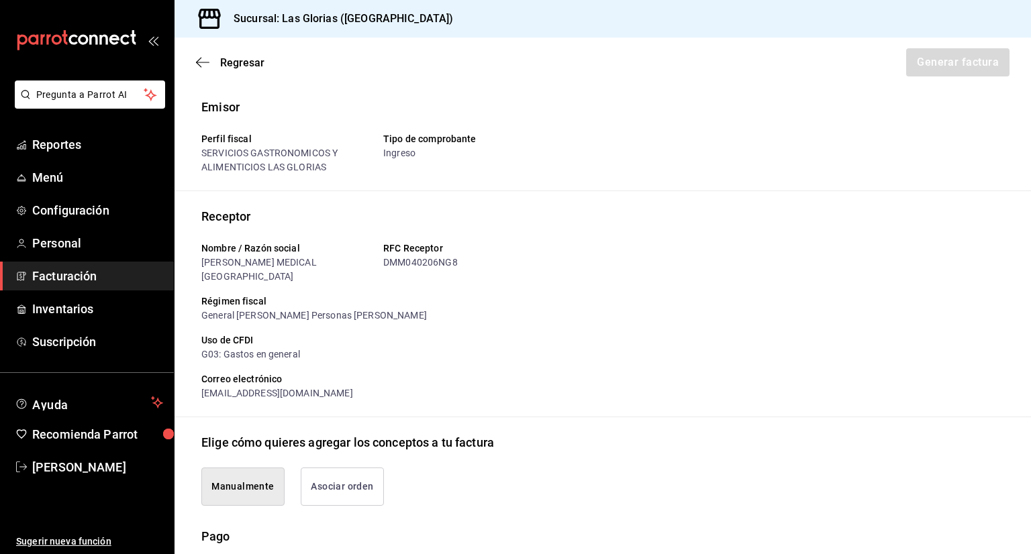
type input "2831"
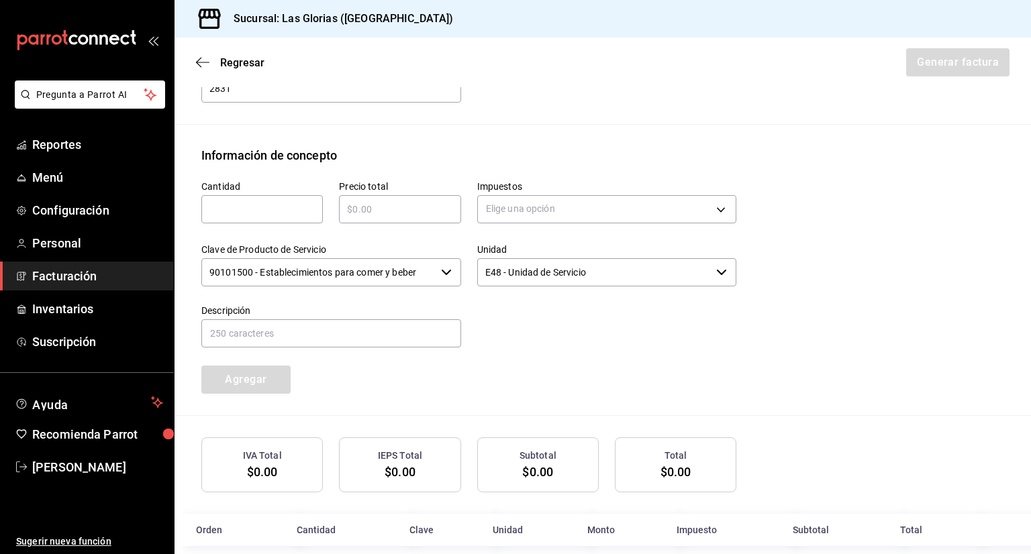
scroll to position [566, 0]
click at [310, 201] on input "text" at bounding box center [261, 209] width 121 height 16
type input "365"
click at [384, 201] on input "text" at bounding box center [399, 209] width 121 height 16
type input "$365"
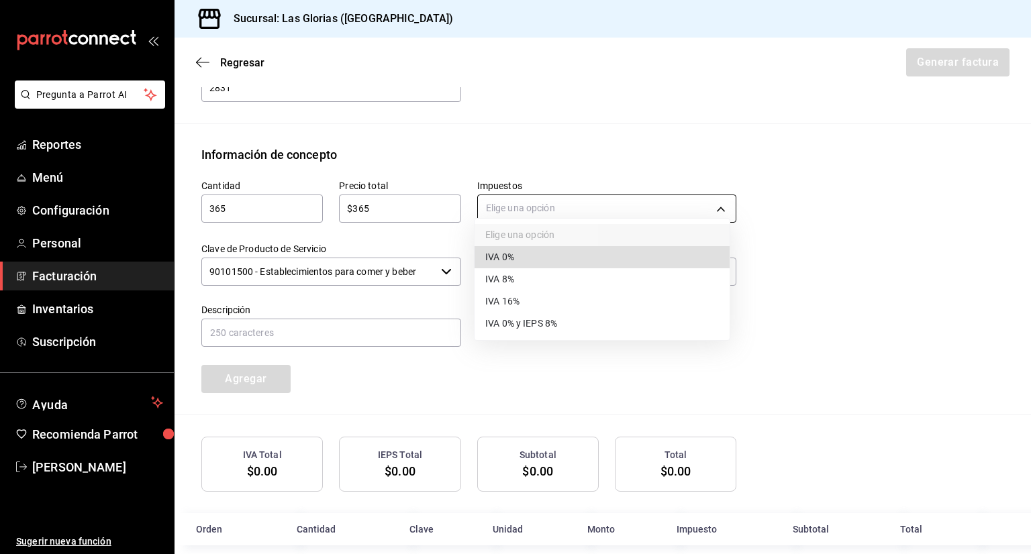
click at [527, 186] on body "Pregunta a Parrot AI Reportes Menú Configuración Personal Facturación Inventari…" at bounding box center [515, 277] width 1031 height 554
click at [515, 280] on li "IVA 8%" at bounding box center [601, 279] width 255 height 22
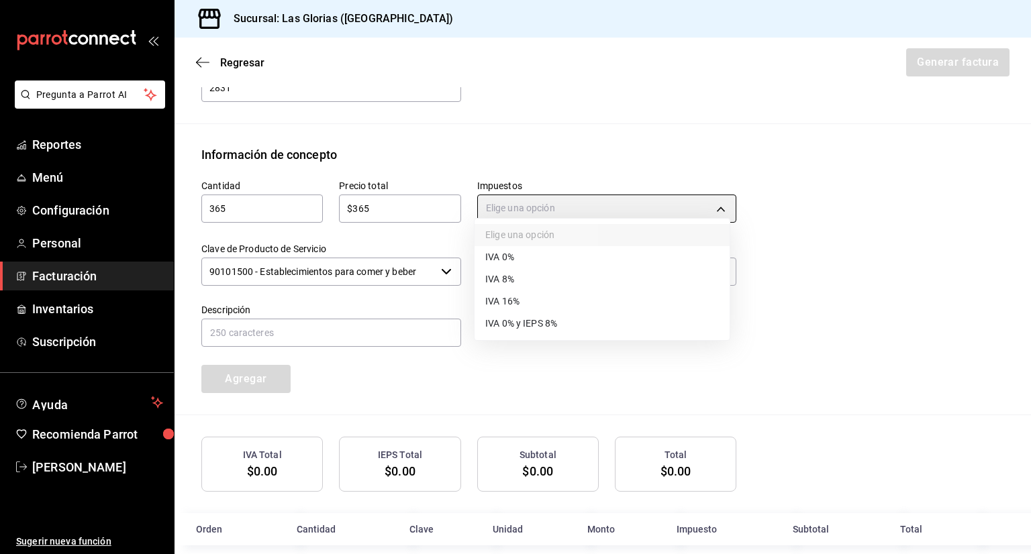
type input "IVA_8"
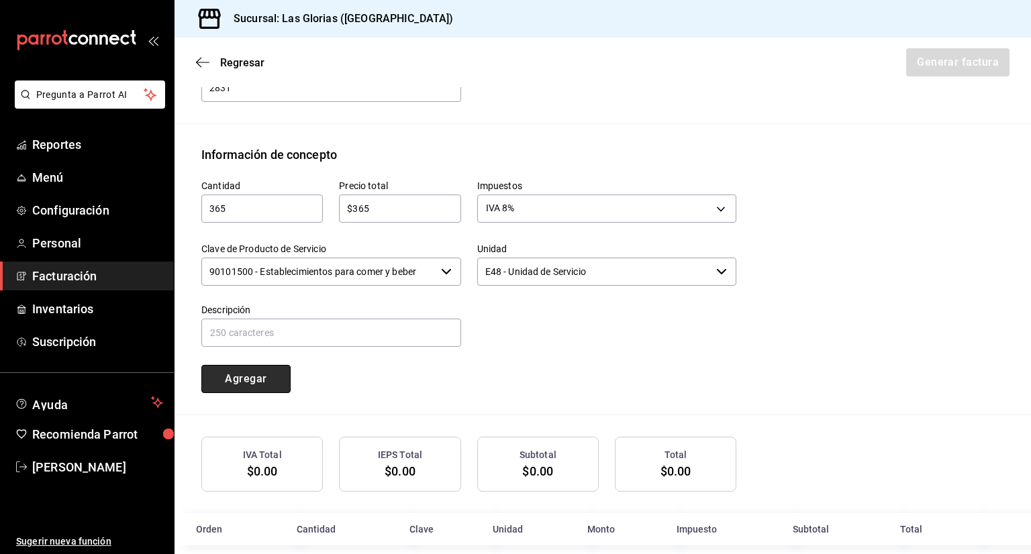
click at [255, 366] on button "Agregar" at bounding box center [245, 379] width 89 height 28
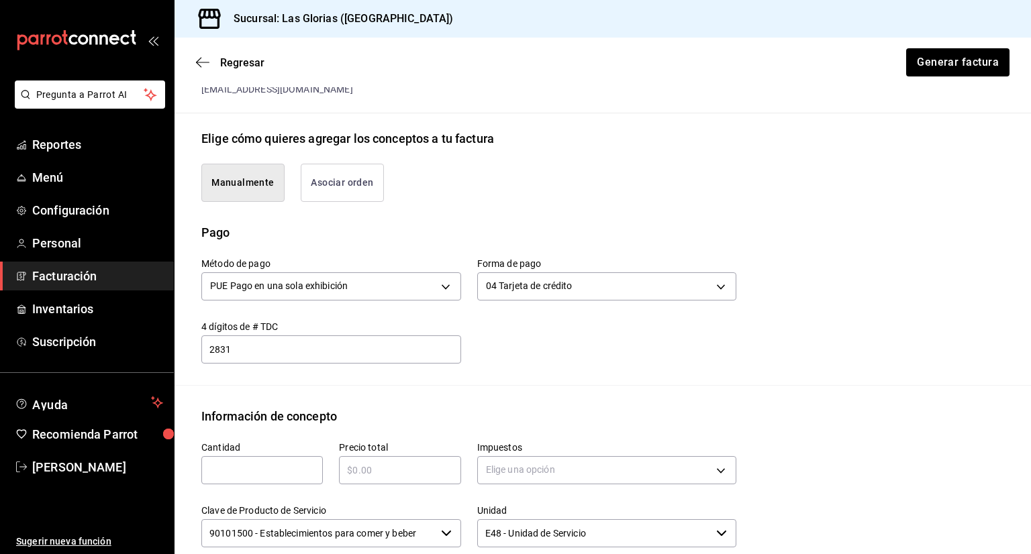
scroll to position [303, 0]
click at [934, 67] on button "Generar factura" at bounding box center [957, 62] width 105 height 28
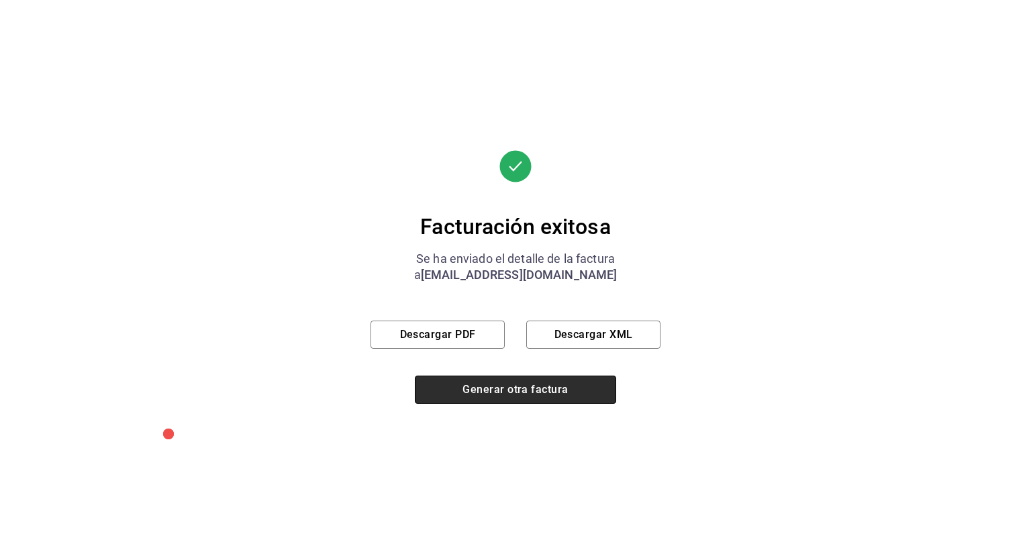
click at [547, 393] on button "Generar otra factura" at bounding box center [515, 390] width 201 height 28
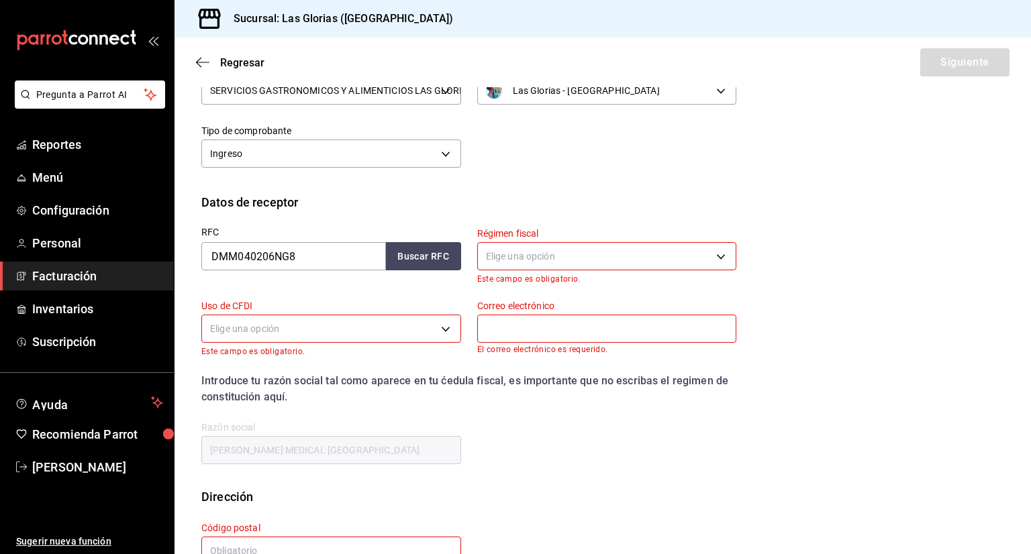
scroll to position [128, 0]
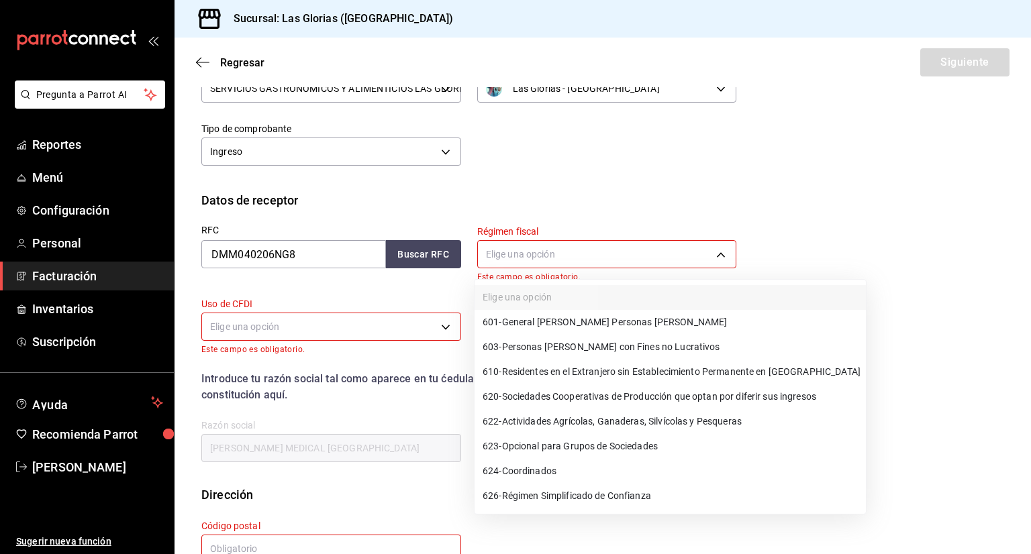
click at [543, 259] on body "Pregunta a Parrot AI Reportes Menú Configuración Personal Facturación Inventari…" at bounding box center [515, 277] width 1031 height 554
click at [577, 315] on li "601 - General [PERSON_NAME] Personas [PERSON_NAME]" at bounding box center [669, 322] width 391 height 25
type input "601"
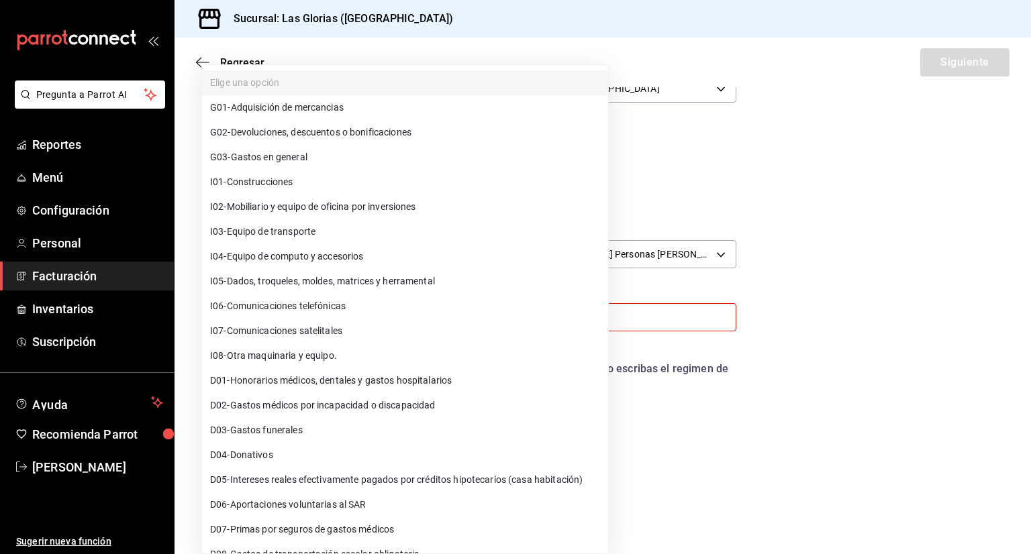
click at [349, 312] on body "Pregunta a Parrot AI Reportes Menú Configuración Personal Facturación Inventari…" at bounding box center [515, 277] width 1031 height 554
click at [319, 148] on li "G03 - Gastos en general" at bounding box center [405, 157] width 406 height 25
type input "G03"
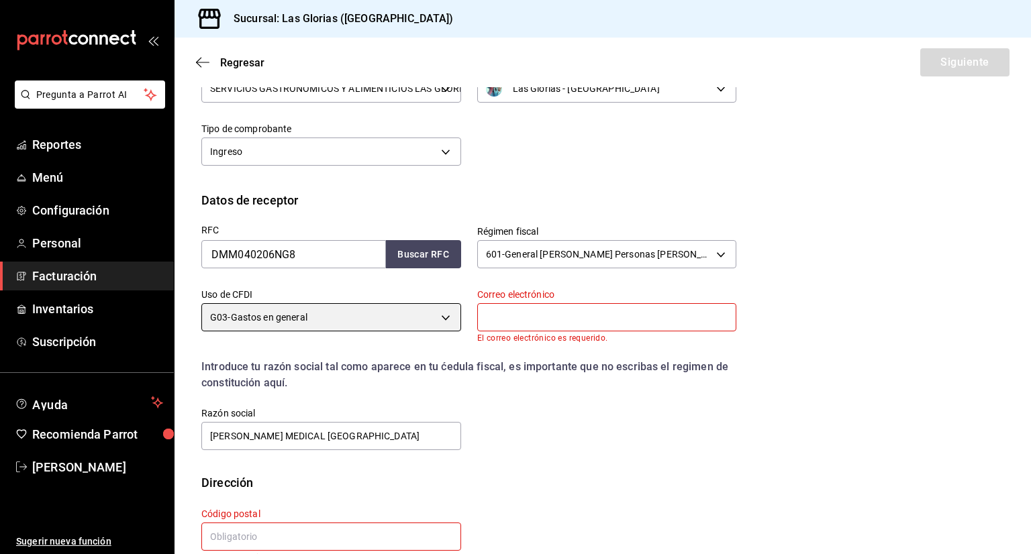
scroll to position [158, 0]
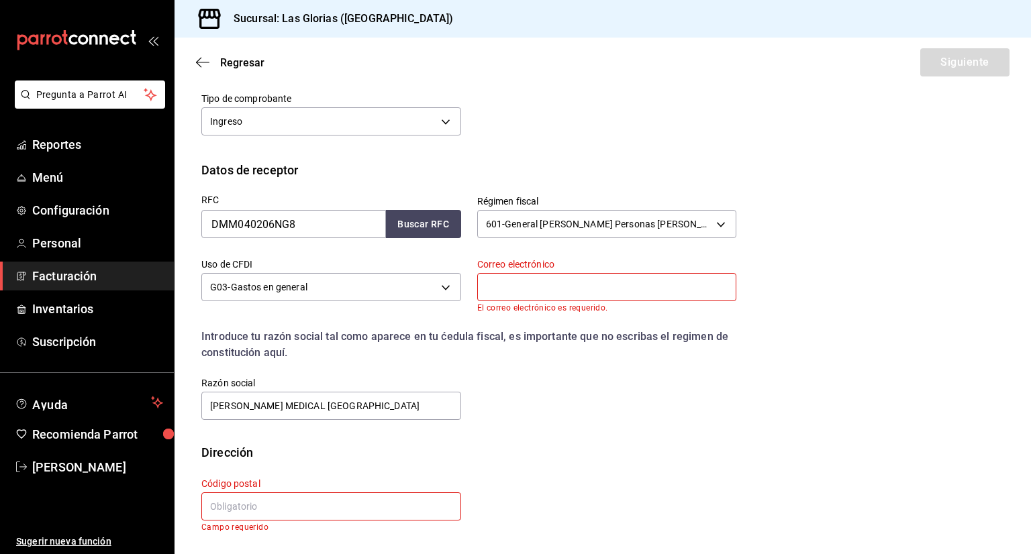
click at [333, 510] on input "text" at bounding box center [331, 507] width 260 height 28
type input "01210"
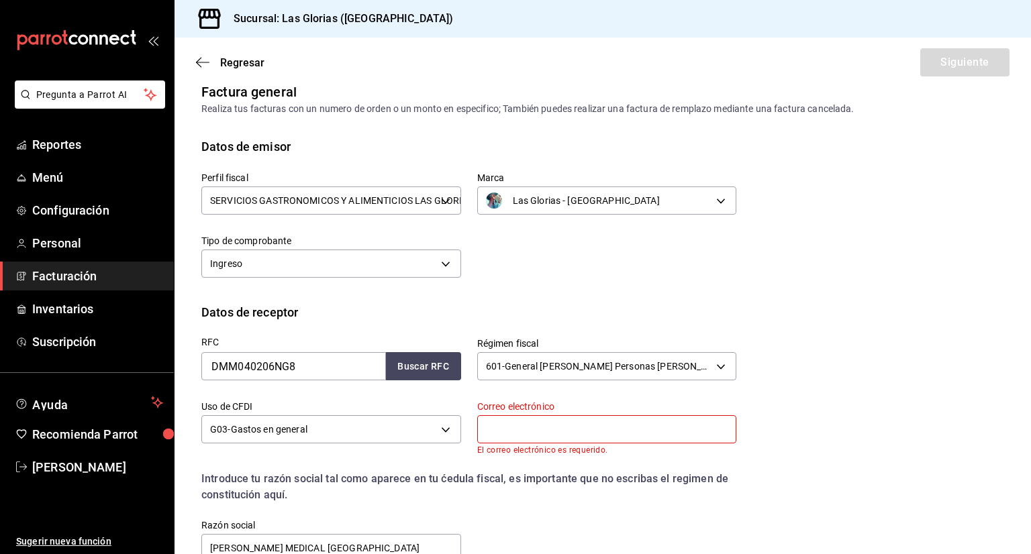
scroll to position [0, 0]
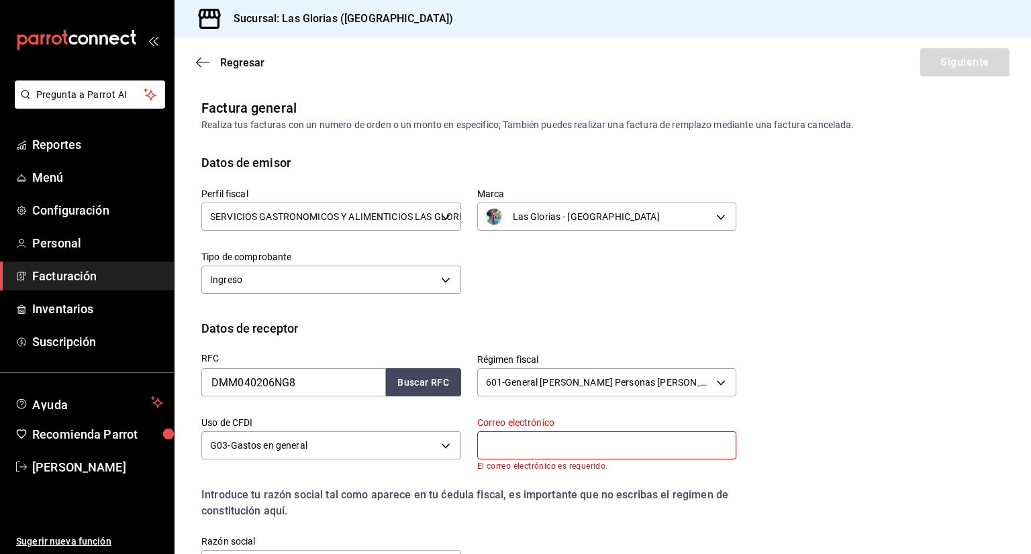
click at [601, 453] on input "text" at bounding box center [607, 446] width 260 height 28
type input "[EMAIL_ADDRESS][DOMAIN_NAME]"
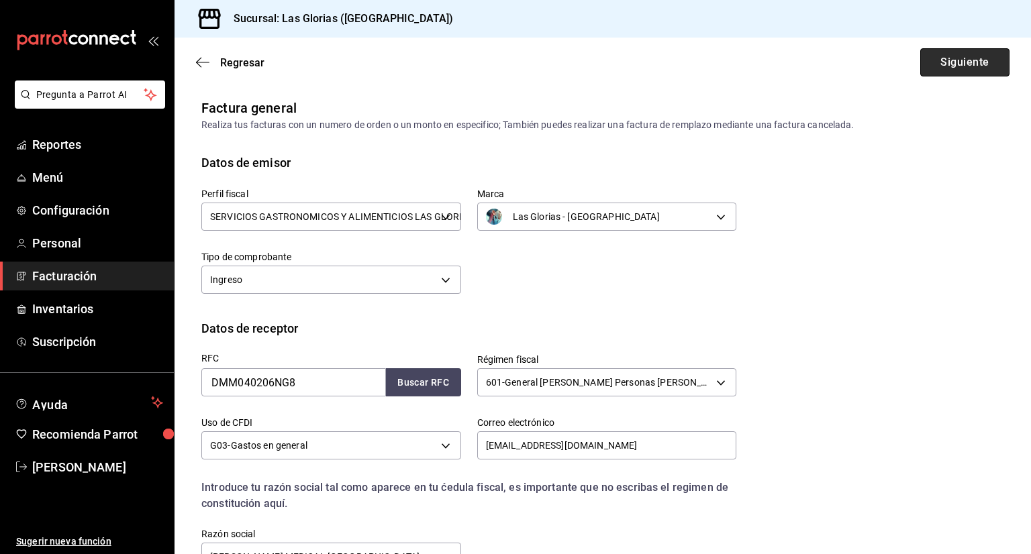
click at [945, 62] on button "Siguiente" at bounding box center [964, 62] width 89 height 28
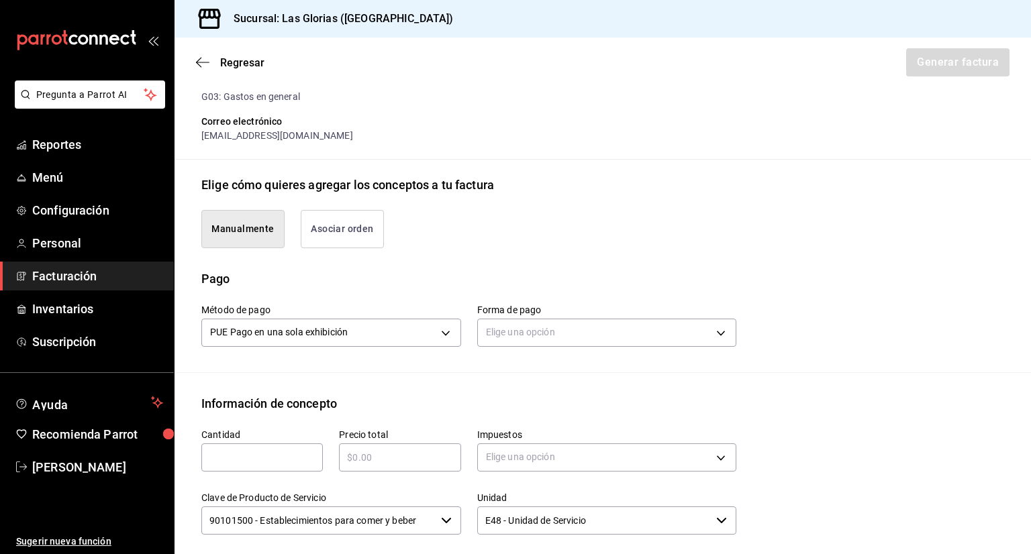
scroll to position [306, 0]
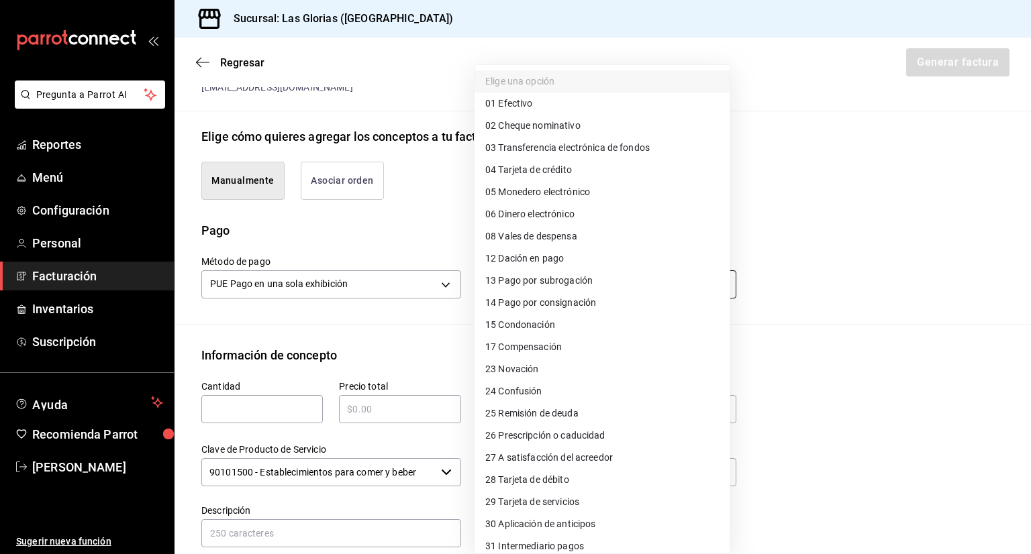
click at [524, 275] on body "Pregunta a Parrot AI Reportes Menú Configuración Personal Facturación Inventari…" at bounding box center [515, 277] width 1031 height 554
click at [548, 178] on li "04 Tarjeta de crédito" at bounding box center [601, 170] width 255 height 22
type input "04"
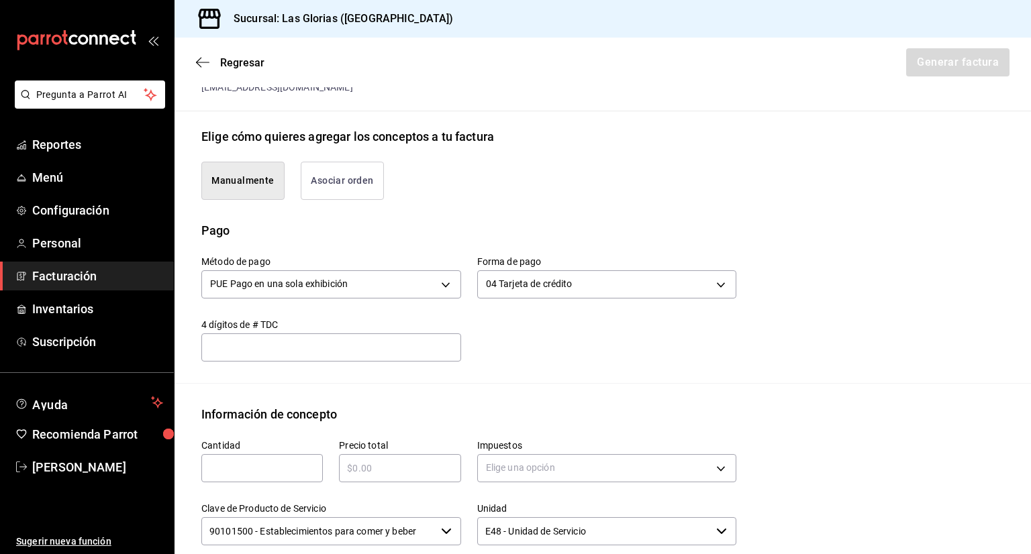
click at [315, 340] on input "text" at bounding box center [331, 348] width 260 height 16
type input "2831"
click at [287, 460] on input "text" at bounding box center [261, 468] width 121 height 16
type input "9"
type input "395"
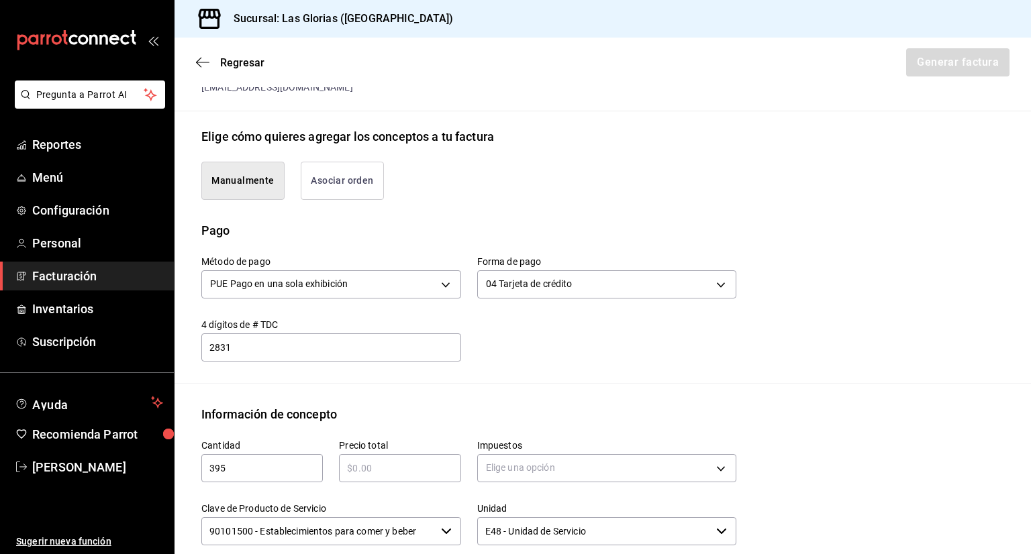
click at [360, 460] on input "text" at bounding box center [399, 468] width 121 height 16
type input "$395"
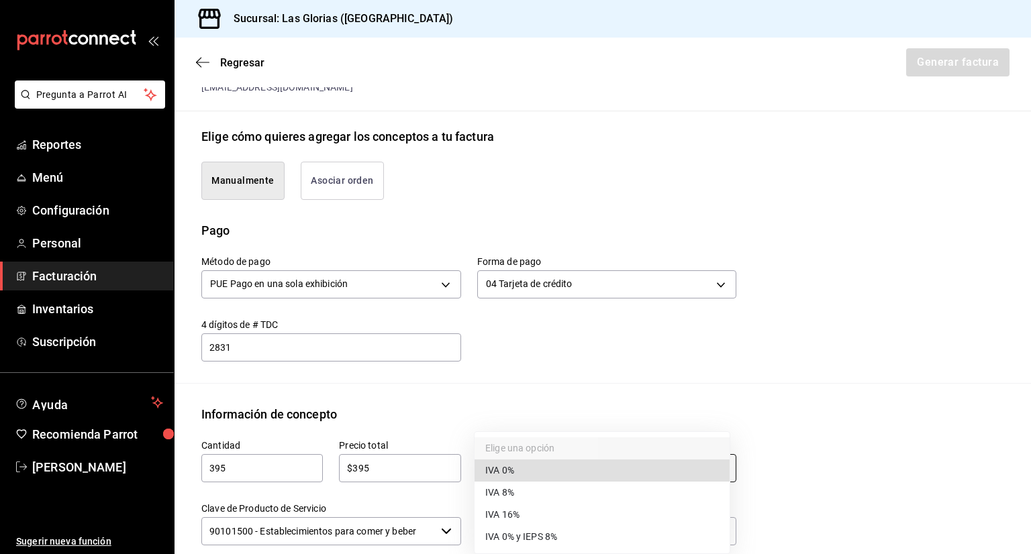
click at [487, 451] on body "Pregunta a Parrot AI Reportes Menú Configuración Personal Facturación Inventari…" at bounding box center [515, 277] width 1031 height 554
click at [502, 489] on span "IVA 8%" at bounding box center [499, 493] width 29 height 14
type input "IVA_8"
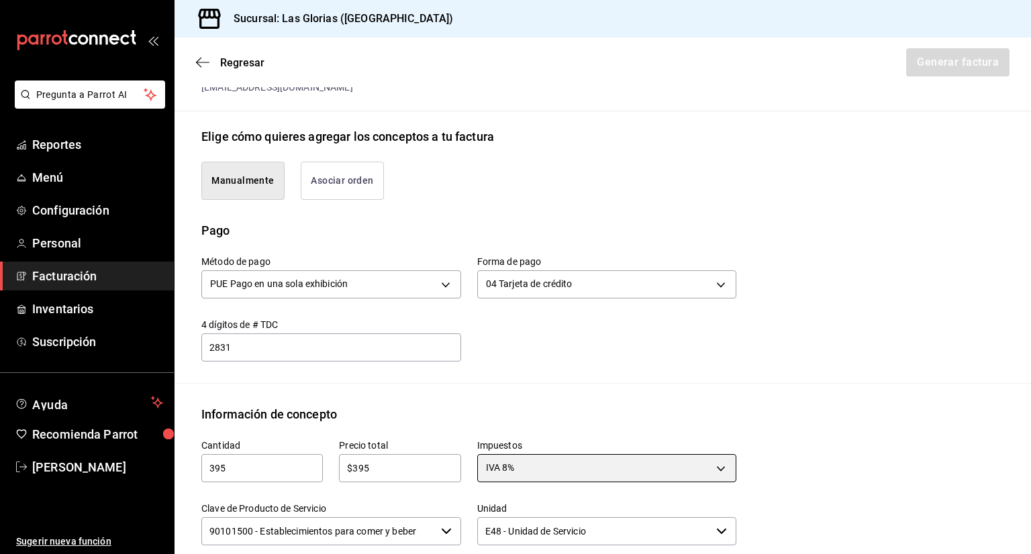
scroll to position [569, 0]
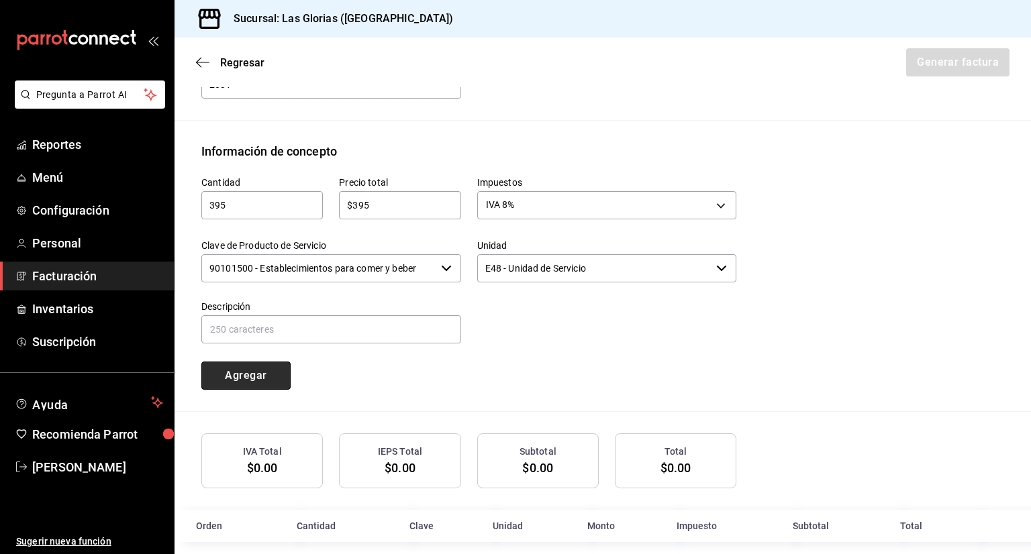
click at [234, 364] on button "Agregar" at bounding box center [245, 376] width 89 height 28
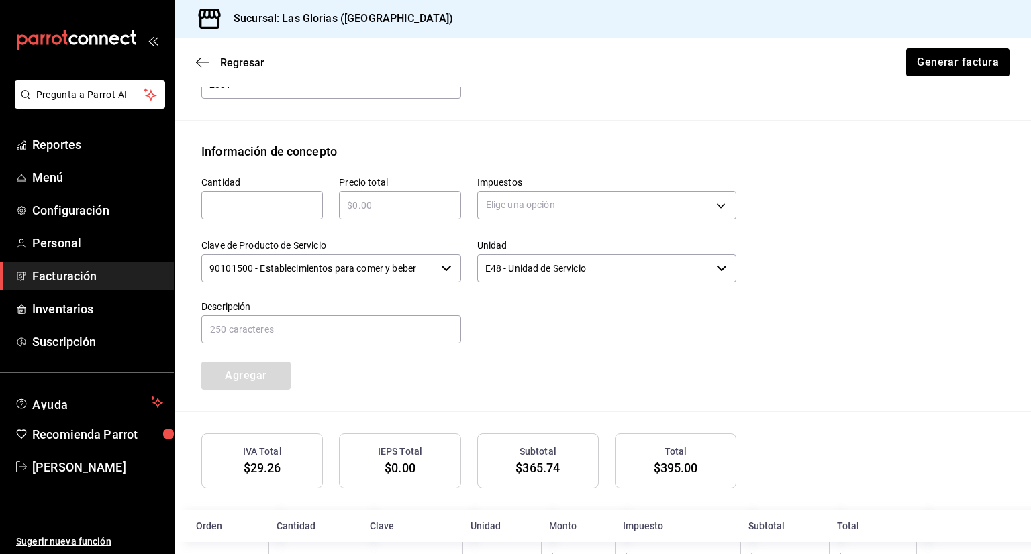
scroll to position [602, 0]
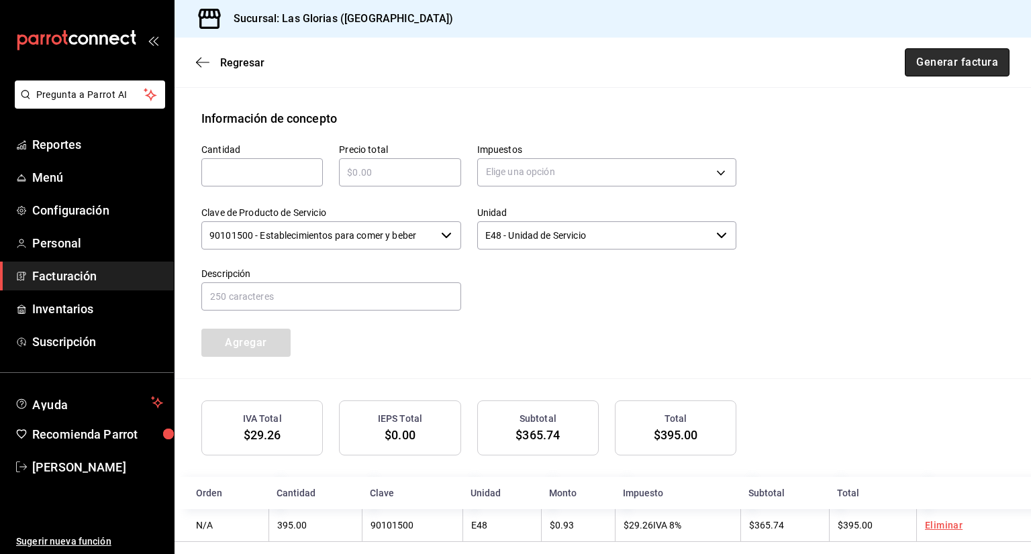
click at [970, 55] on button "Generar factura" at bounding box center [957, 62] width 105 height 28
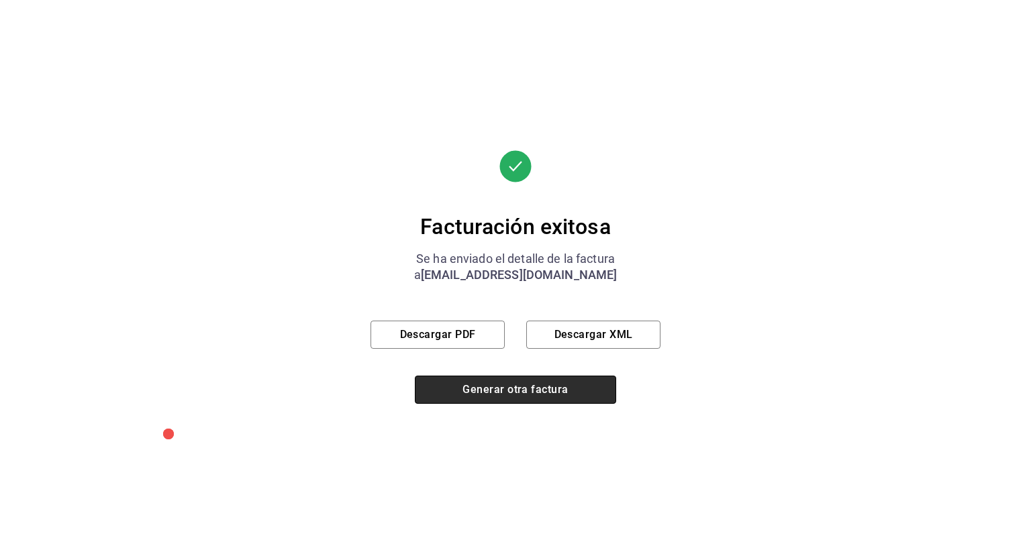
click at [550, 389] on button "Generar otra factura" at bounding box center [515, 390] width 201 height 28
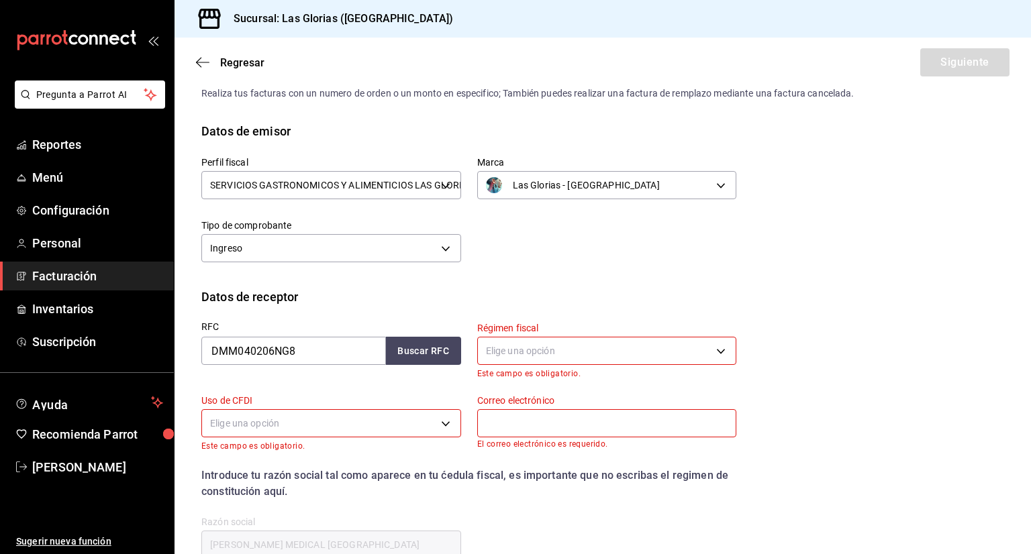
scroll to position [34, 0]
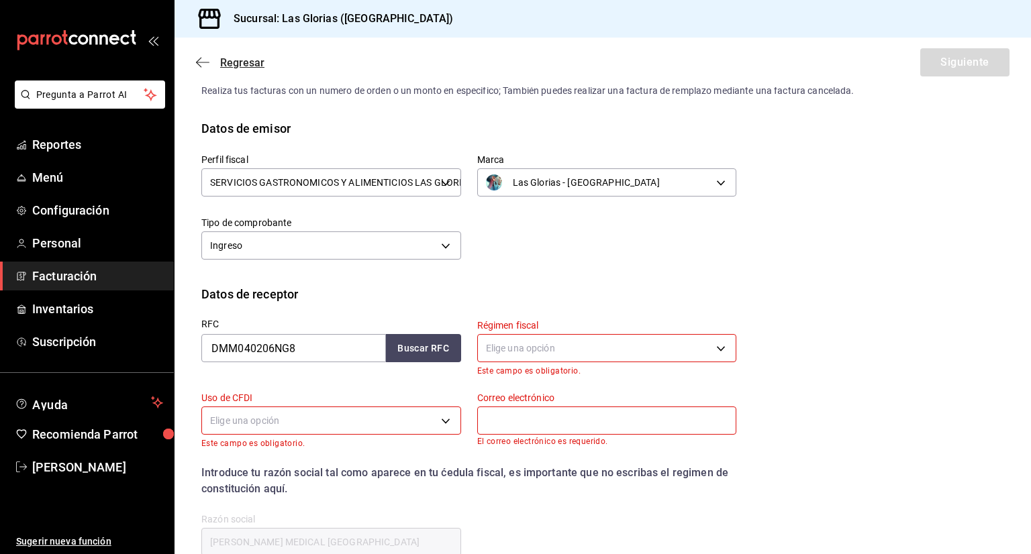
click at [252, 66] on span "Regresar" at bounding box center [242, 62] width 44 height 13
